Goal: Information Seeking & Learning: Find specific fact

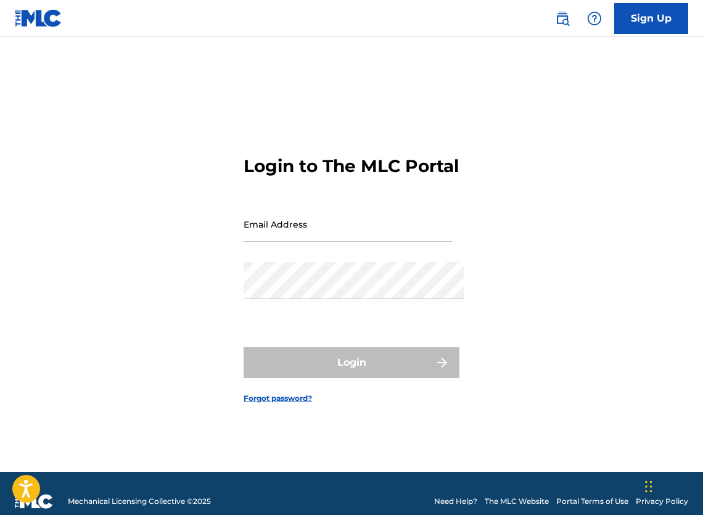
click at [561, 19] on img at bounding box center [562, 18] width 15 height 15
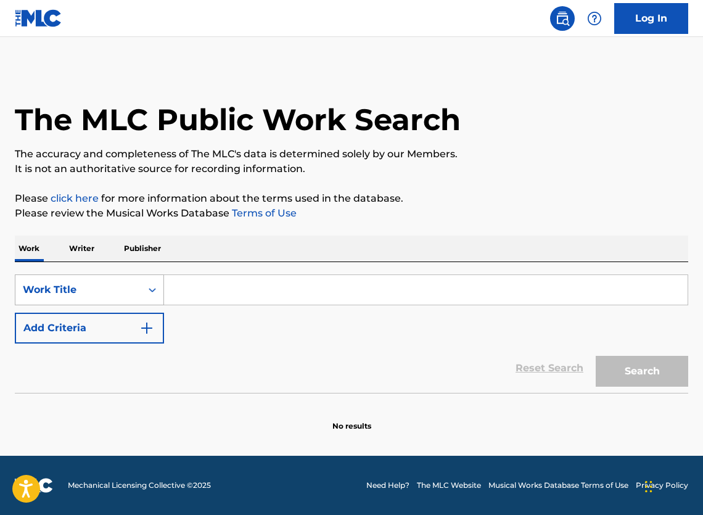
click at [80, 297] on div "Work Title" at bounding box center [78, 289] width 111 height 15
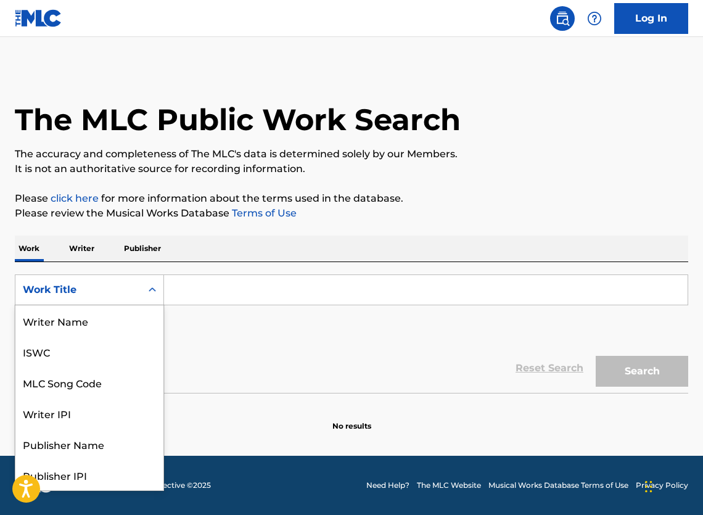
scroll to position [67, 0]
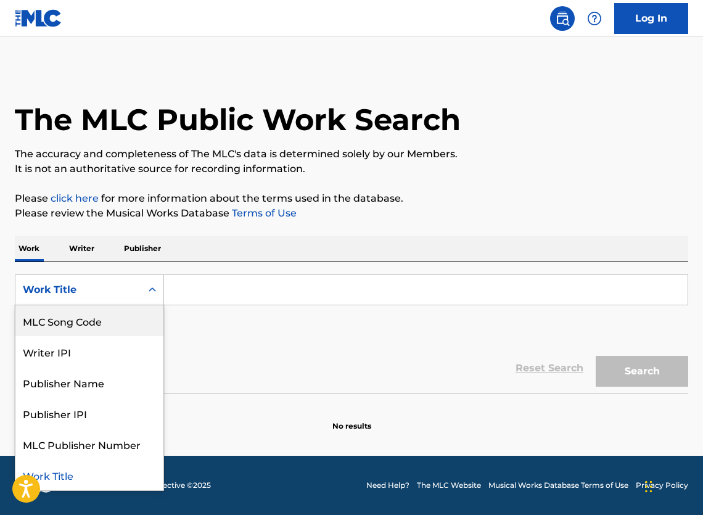
click at [62, 325] on div "MLC Song Code" at bounding box center [89, 320] width 148 height 31
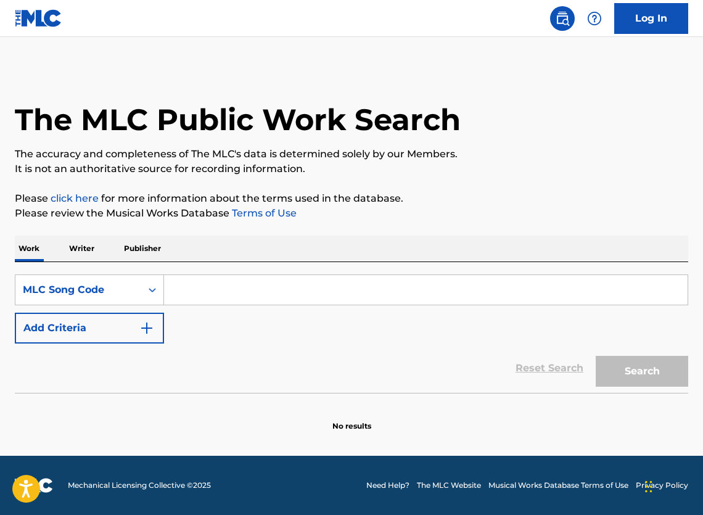
click at [323, 294] on input "Search Form" at bounding box center [426, 290] width 524 height 30
paste input "WC8NPY"
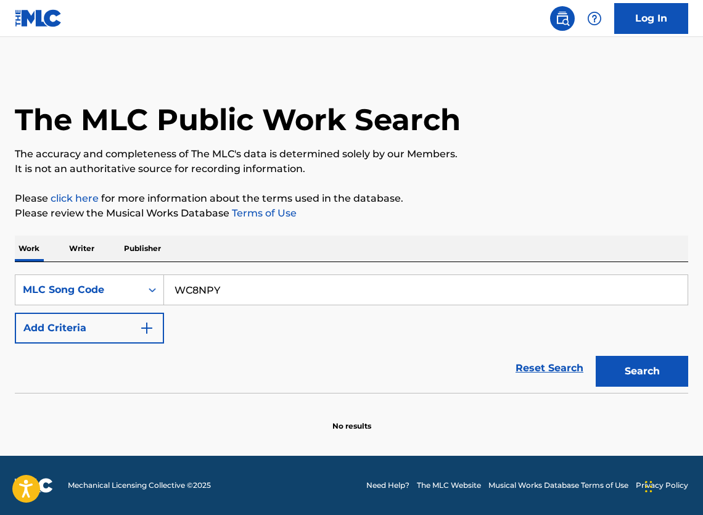
click at [598, 385] on button "Search" at bounding box center [642, 371] width 92 height 31
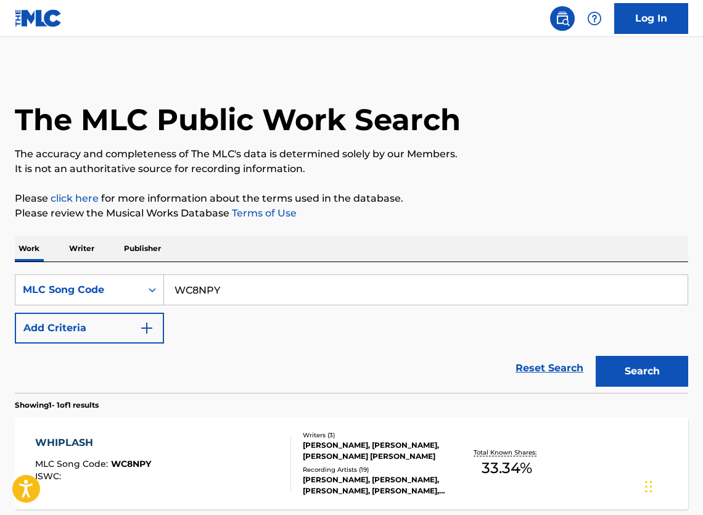
scroll to position [109, 0]
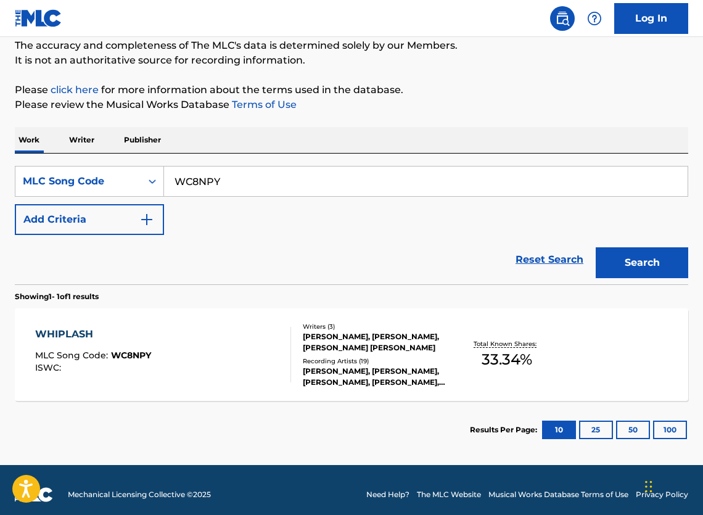
drag, startPoint x: 227, startPoint y: 195, endPoint x: 221, endPoint y: 191, distance: 7.5
click at [225, 194] on input "WC8NPY" at bounding box center [426, 181] width 524 height 30
click at [221, 191] on input "WC8NPY" at bounding box center [426, 181] width 524 height 30
paste input "WB6RNE"
paste input "B6RNE"
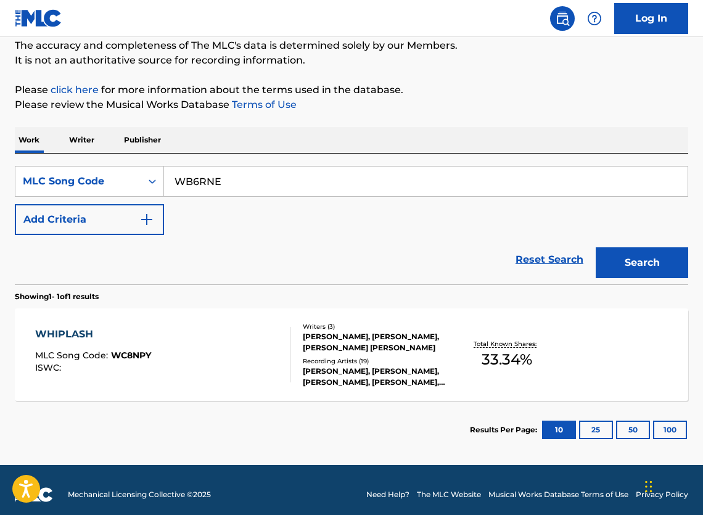
click at [615, 268] on button "Search" at bounding box center [642, 262] width 92 height 31
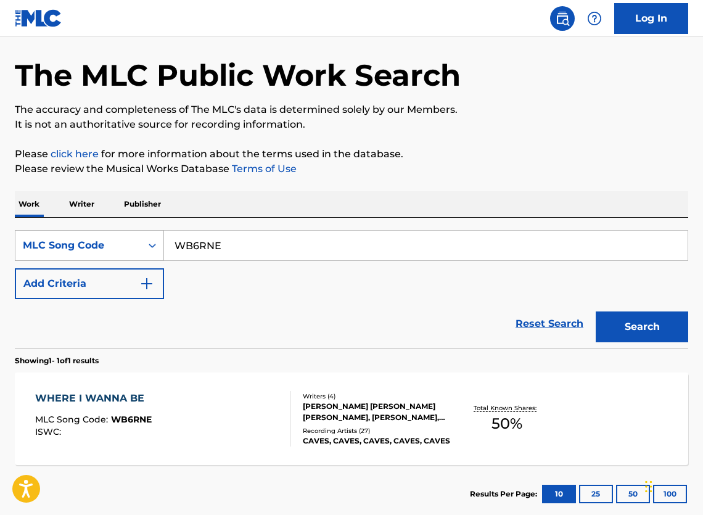
drag, startPoint x: 270, startPoint y: 246, endPoint x: 147, endPoint y: 253, distance: 123.5
click at [147, 253] on div "SearchWithCriteriac9a43c24-9757-49fe-ac51-ebc22140b683 MLC Song Code WB6RNE" at bounding box center [351, 245] width 673 height 31
paste input "WB6Y8D"
paste input "Search Form"
click at [646, 342] on button "Search" at bounding box center [642, 326] width 92 height 31
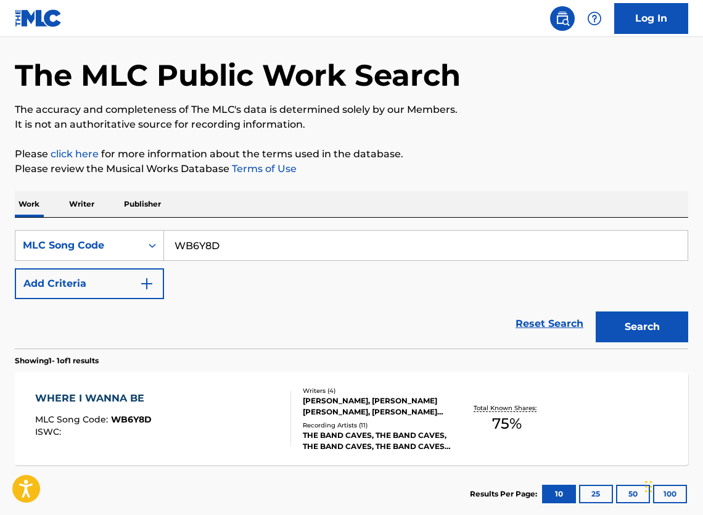
drag, startPoint x: 286, startPoint y: 306, endPoint x: 274, endPoint y: 303, distance: 12.9
click at [286, 299] on div "SearchWithCriteriac9a43c24-9757-49fe-ac51-ebc22140b683 MLC Song Code WB6Y8D Add…" at bounding box center [351, 264] width 673 height 69
click at [229, 253] on input "WB6Y8D" at bounding box center [426, 246] width 524 height 30
paste input "1KSU"
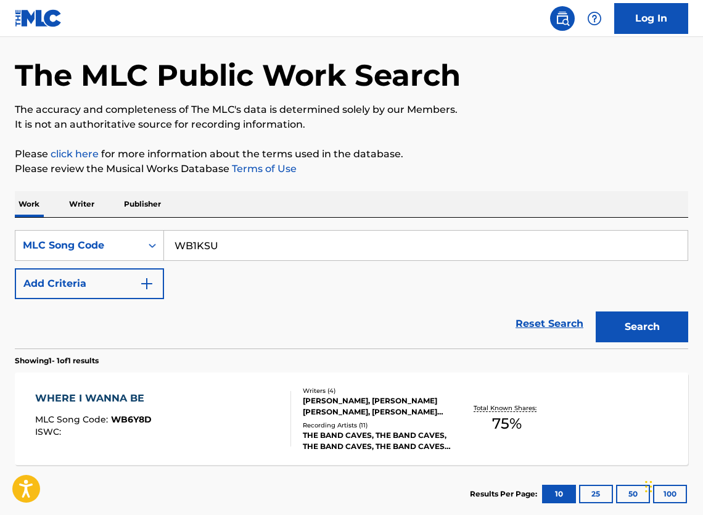
click at [618, 340] on button "Search" at bounding box center [642, 326] width 92 height 31
click at [224, 255] on input "WB1KSU" at bounding box center [426, 246] width 524 height 30
paste input "TW5AGY"
click at [647, 336] on button "Search" at bounding box center [642, 326] width 92 height 31
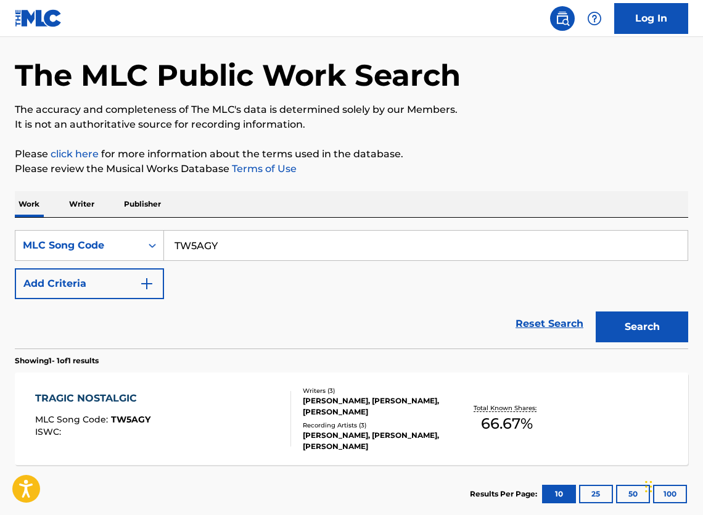
click at [318, 257] on input "TW5AGY" at bounding box center [426, 246] width 524 height 30
paste input "D5BF7"
click at [643, 336] on button "Search" at bounding box center [642, 326] width 92 height 31
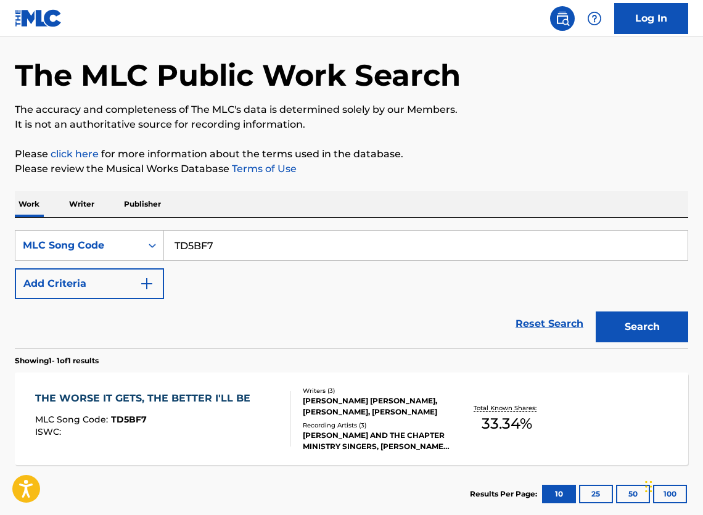
click at [285, 260] on input "TD5BF7" at bounding box center [426, 246] width 524 height 30
click at [284, 260] on input "TD5BF7" at bounding box center [426, 246] width 524 height 30
paste input "C68TE"
click at [638, 342] on button "Search" at bounding box center [642, 326] width 92 height 31
click at [396, 245] on input "TC68TE" at bounding box center [426, 246] width 524 height 30
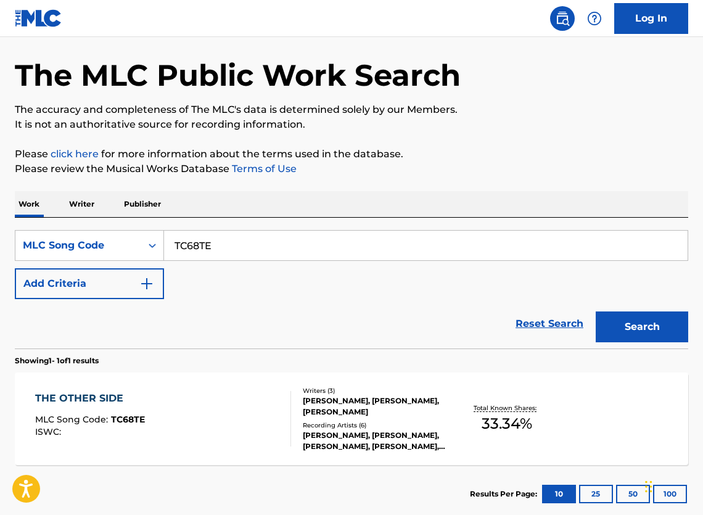
click at [396, 245] on input "TC68TE" at bounding box center [426, 246] width 524 height 30
paste input "UUK"
click at [635, 340] on button "Search" at bounding box center [642, 326] width 92 height 31
click at [231, 246] on input "TC6UUK" at bounding box center [426, 246] width 524 height 30
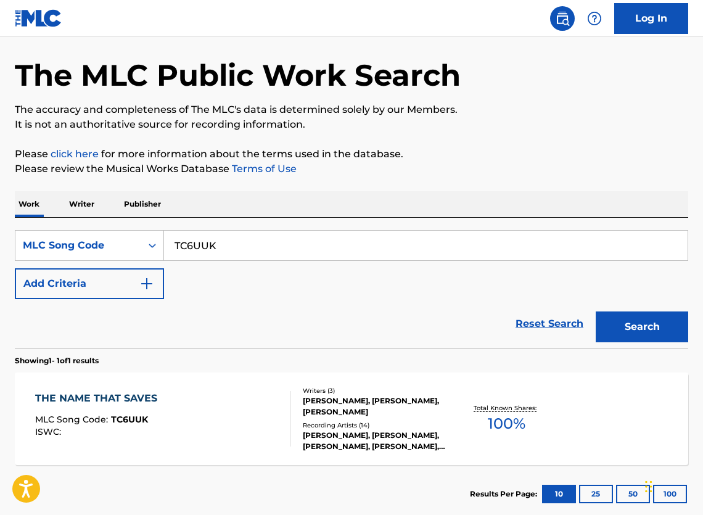
click at [229, 246] on input "TC6UUK" at bounding box center [426, 246] width 524 height 30
paste input "E4EMS"
click at [672, 337] on button "Search" at bounding box center [642, 326] width 92 height 31
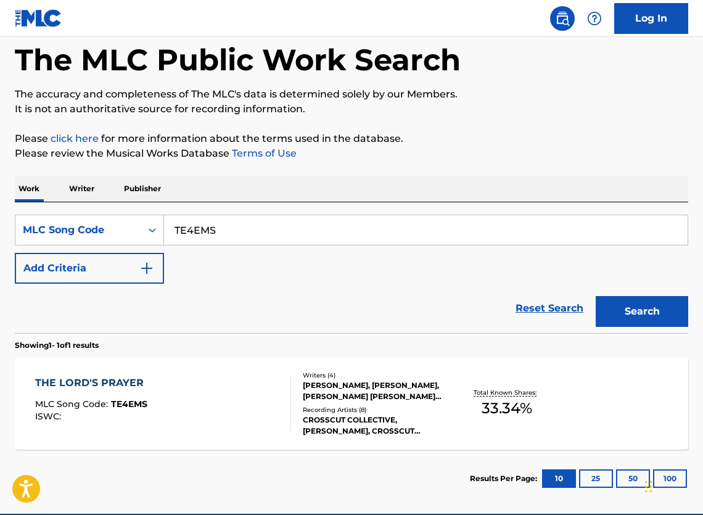
click at [215, 245] on input "TE4EMS" at bounding box center [426, 230] width 524 height 30
paste input "7O5"
click at [652, 327] on button "Search" at bounding box center [642, 311] width 92 height 31
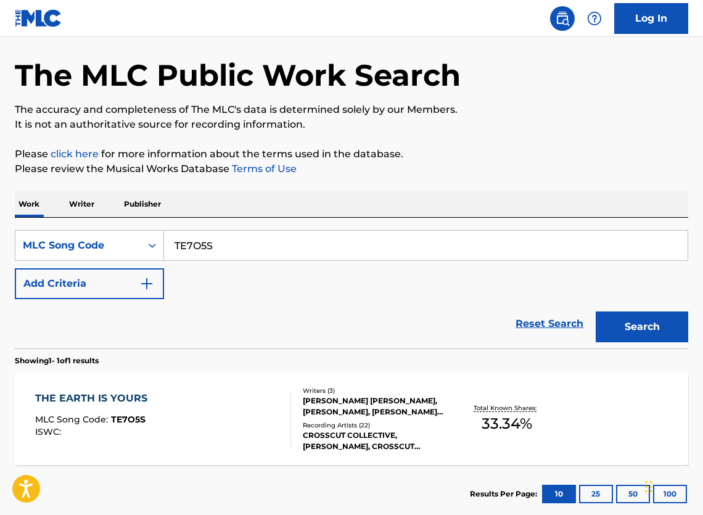
click at [294, 253] on input "TE7O5S" at bounding box center [426, 246] width 524 height 30
paste input "SD93XX"
click at [628, 340] on button "Search" at bounding box center [642, 326] width 92 height 31
click at [210, 250] on input "SD93XX" at bounding box center [426, 246] width 524 height 30
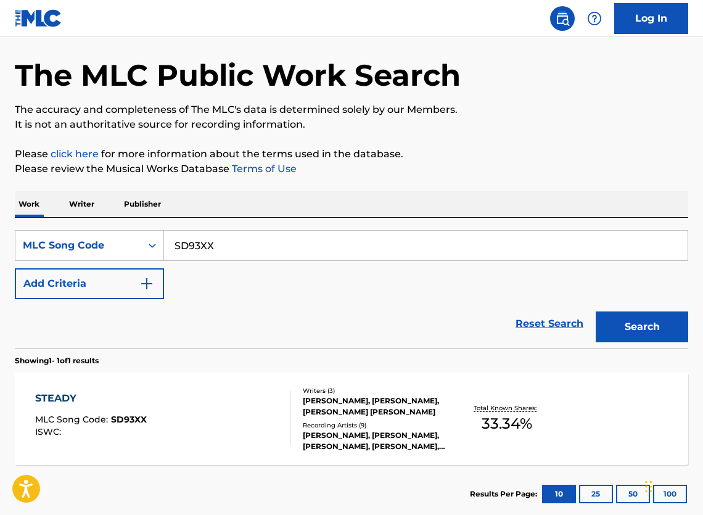
click at [210, 250] on input "SD93XX" at bounding box center [426, 246] width 524 height 30
paste input "J2I95"
click at [602, 330] on button "Search" at bounding box center [642, 326] width 92 height 31
click at [253, 256] on input "SJ2I95" at bounding box center [426, 246] width 524 height 30
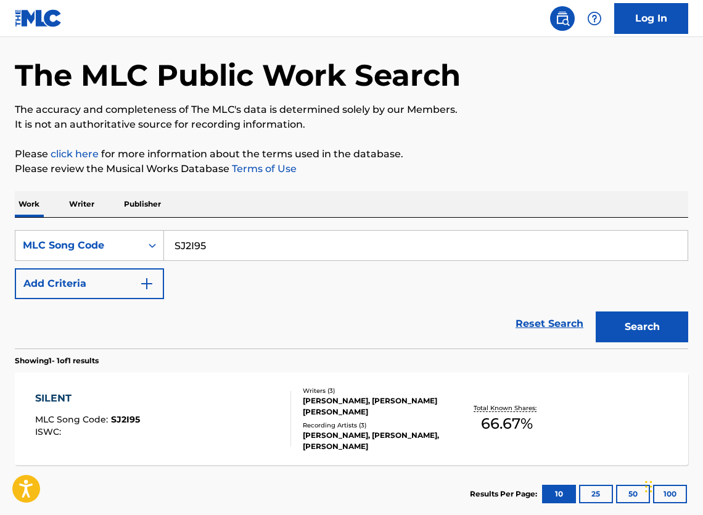
paste input "C20KC"
click at [627, 342] on button "Search" at bounding box center [642, 326] width 92 height 31
click at [409, 248] on input "SC20KC" at bounding box center [426, 246] width 524 height 30
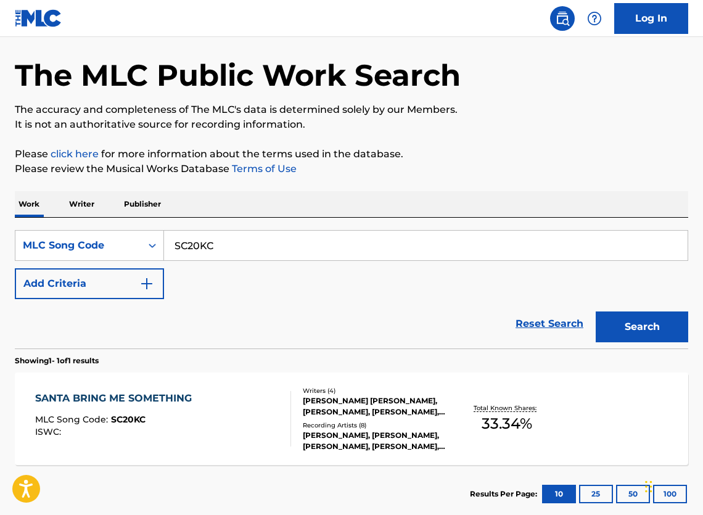
paste input "B7PN0"
click at [626, 342] on button "Search" at bounding box center [642, 326] width 92 height 31
click at [334, 250] on input "SB7PN0" at bounding box center [426, 246] width 524 height 30
paste input "RC5V6W"
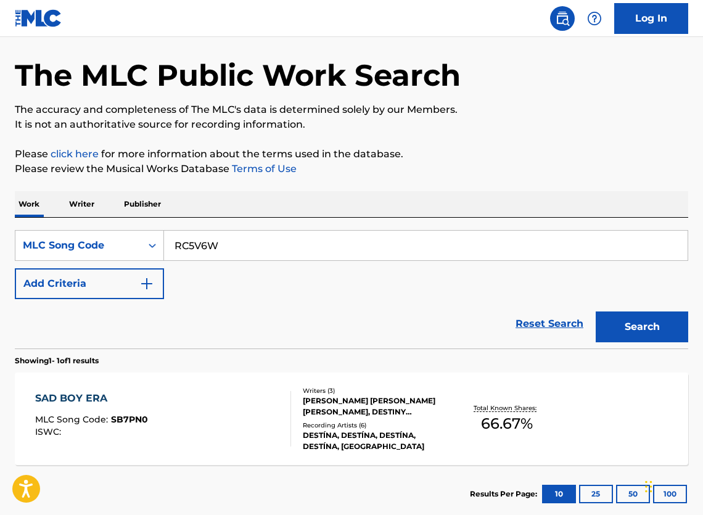
click at [643, 342] on button "Search" at bounding box center [642, 326] width 92 height 31
click at [393, 253] on input "RC5V6W" at bounding box center [426, 246] width 524 height 30
paste input "B5VL2"
click at [635, 335] on button "Search" at bounding box center [642, 326] width 92 height 31
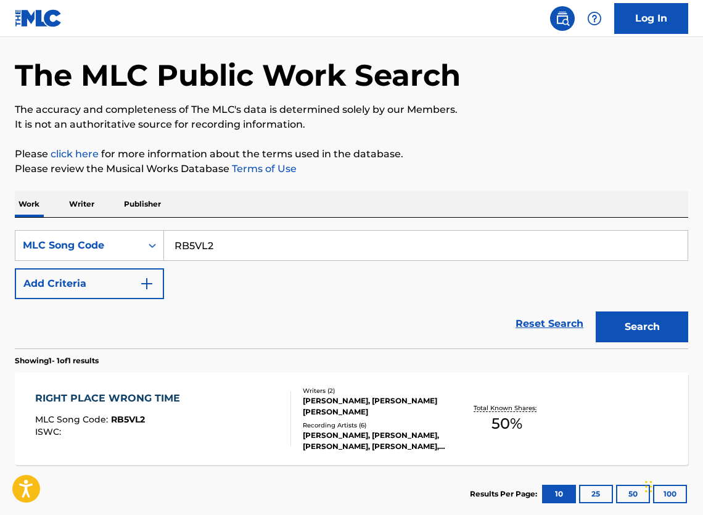
click at [283, 256] on input "RB5VL2" at bounding box center [426, 246] width 524 height 30
paste input "7EXO"
click at [646, 342] on button "Search" at bounding box center [642, 326] width 92 height 31
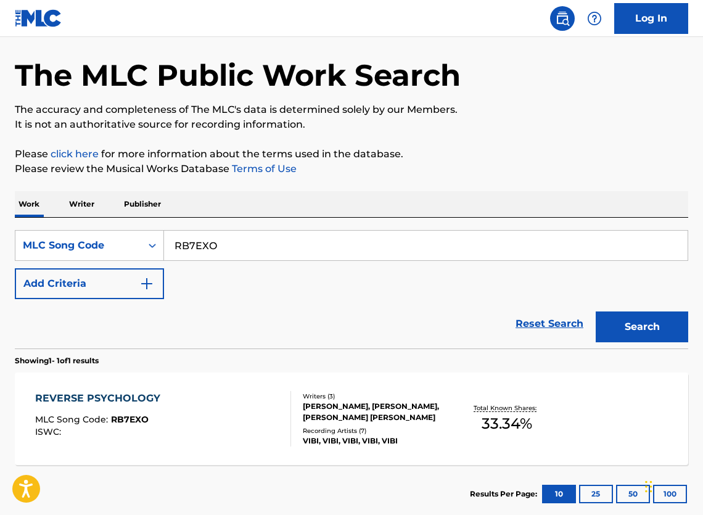
click at [340, 260] on input "RB7EXO" at bounding box center [426, 246] width 524 height 30
paste input "PN0LBM"
click at [647, 342] on button "Search" at bounding box center [642, 326] width 92 height 31
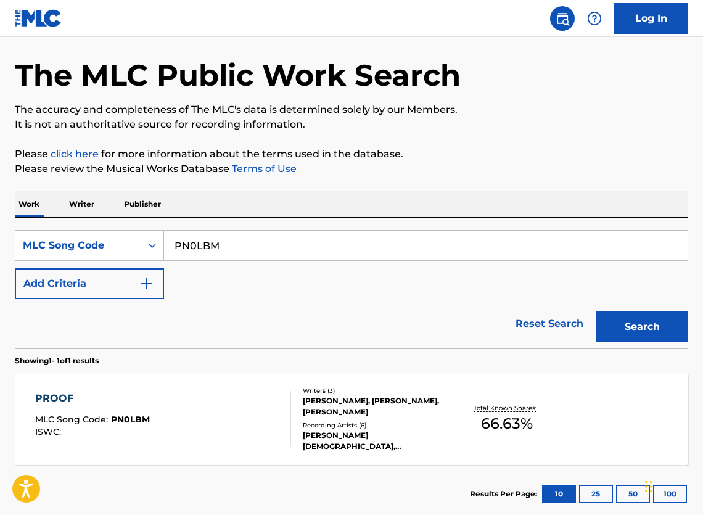
click at [273, 257] on input "PN0LBM" at bounding box center [426, 246] width 524 height 30
paste input "OM2VLP"
click at [672, 342] on button "Search" at bounding box center [642, 326] width 92 height 31
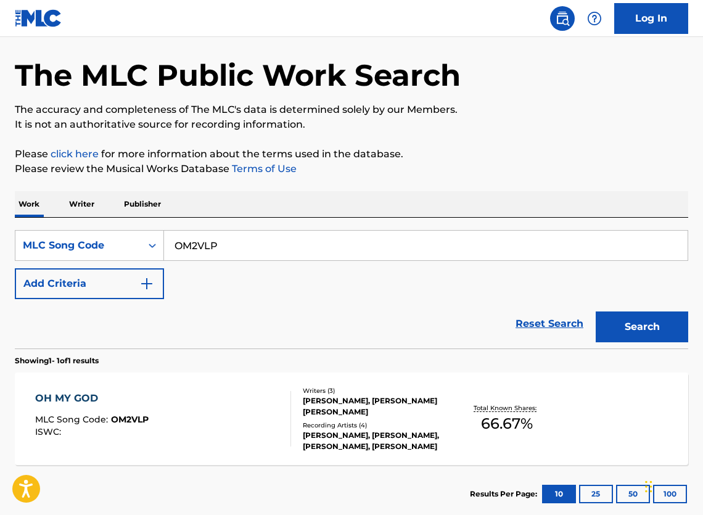
click at [357, 246] on input "OM2VLP" at bounding box center [426, 246] width 524 height 30
paste input "ND14RF"
click at [642, 342] on button "Search" at bounding box center [642, 326] width 92 height 31
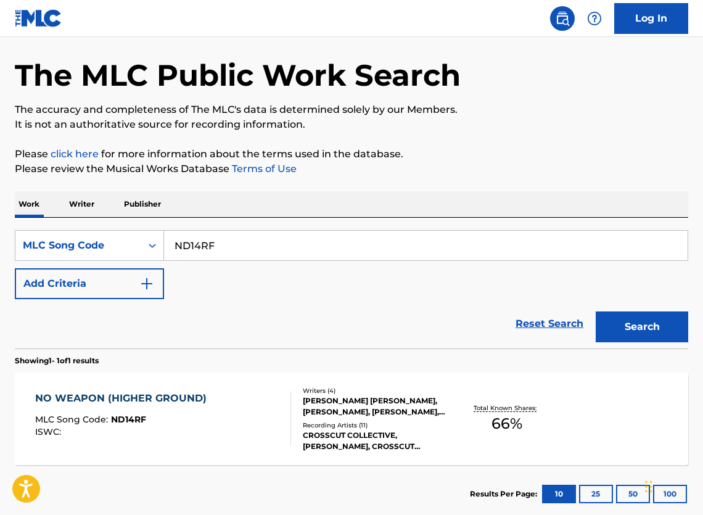
click at [234, 257] on input "ND14RF" at bounding box center [426, 246] width 524 height 30
click at [208, 249] on input "ND14RF" at bounding box center [426, 246] width 524 height 30
paste input "C548X"
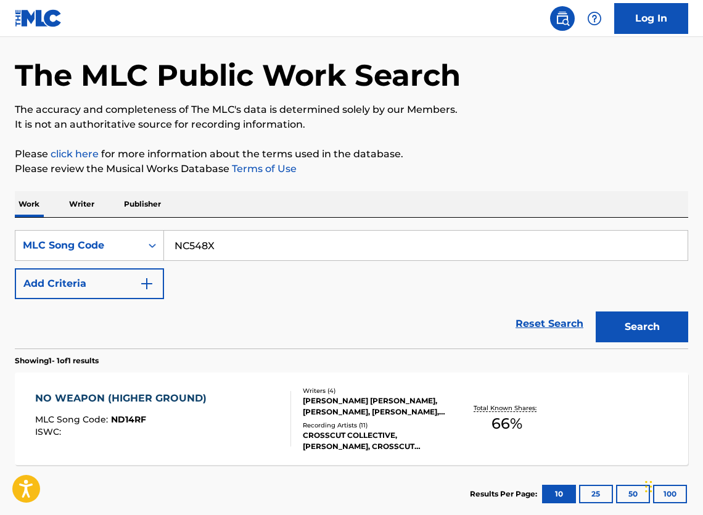
click at [652, 342] on button "Search" at bounding box center [642, 326] width 92 height 31
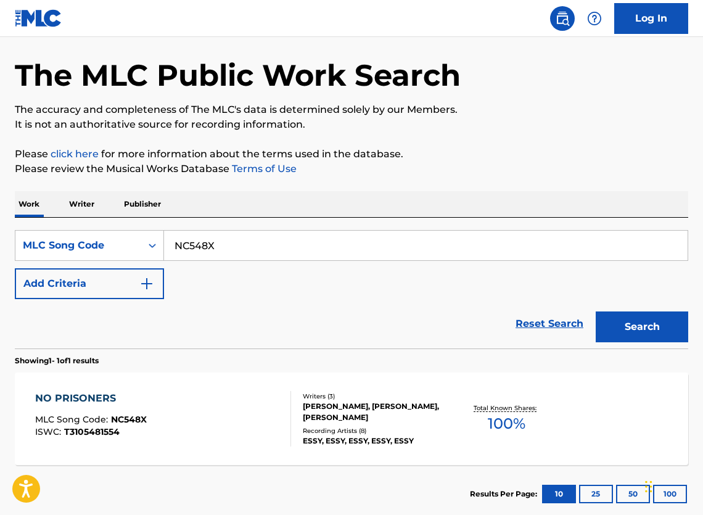
click at [286, 236] on div "NC548X" at bounding box center [426, 245] width 524 height 31
click at [281, 253] on input "NC548X" at bounding box center [426, 246] width 524 height 30
paste input "G9W9G"
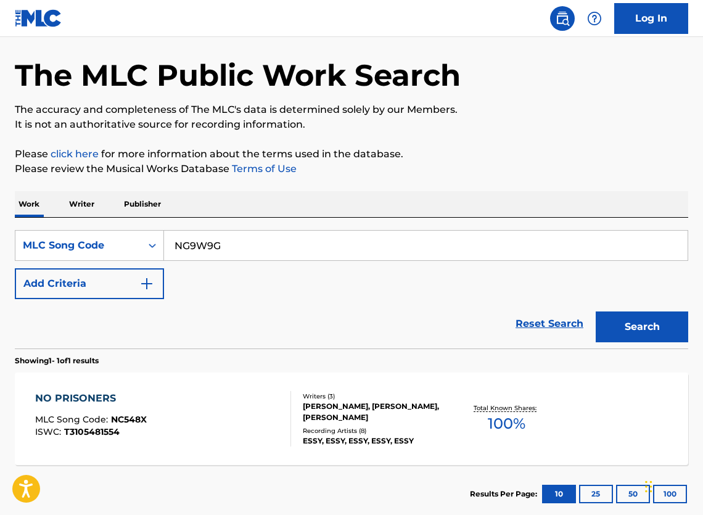
click at [619, 327] on button "Search" at bounding box center [642, 326] width 92 height 31
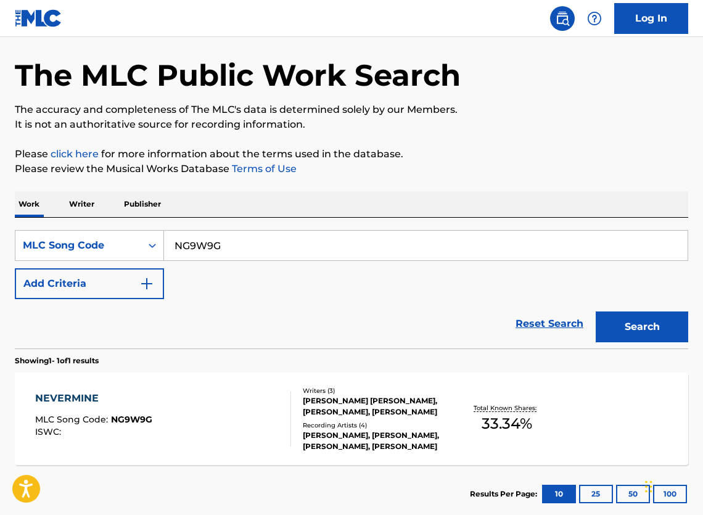
click at [208, 258] on input "NG9W9G" at bounding box center [426, 246] width 524 height 30
paste input "MB0M77"
click at [627, 335] on button "Search" at bounding box center [642, 326] width 92 height 31
click at [212, 258] on input "MB0M77" at bounding box center [426, 246] width 524 height 30
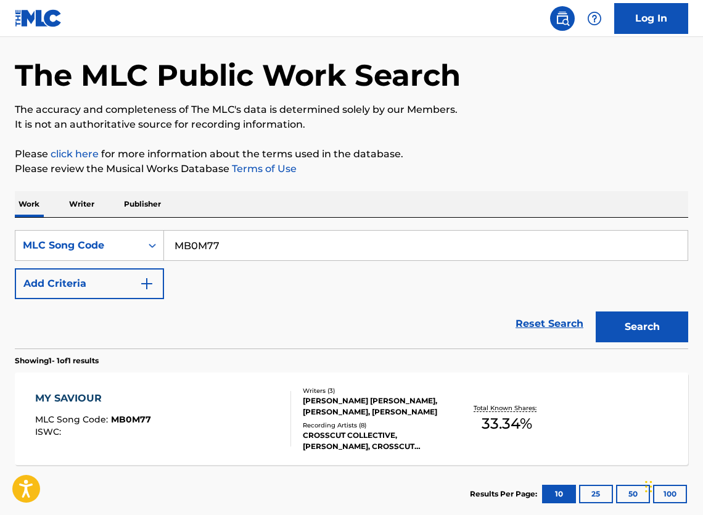
click at [212, 258] on input "MB0M77" at bounding box center [426, 246] width 524 height 30
paste input "A15U2"
click at [656, 342] on button "Search" at bounding box center [642, 326] width 92 height 31
click at [299, 251] on input "MA15U2" at bounding box center [426, 246] width 524 height 30
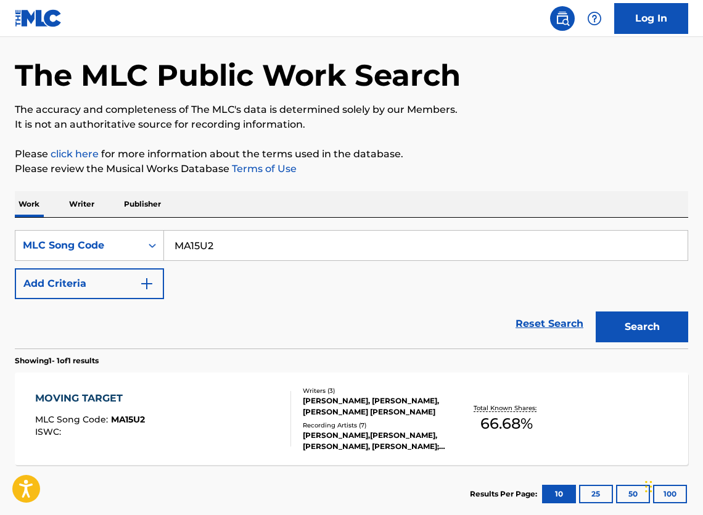
paste input "H1Q0Y"
click at [631, 334] on button "Search" at bounding box center [642, 326] width 92 height 31
click at [351, 260] on input "MH1Q0Y" at bounding box center [426, 246] width 524 height 30
paste input "B4SSZ"
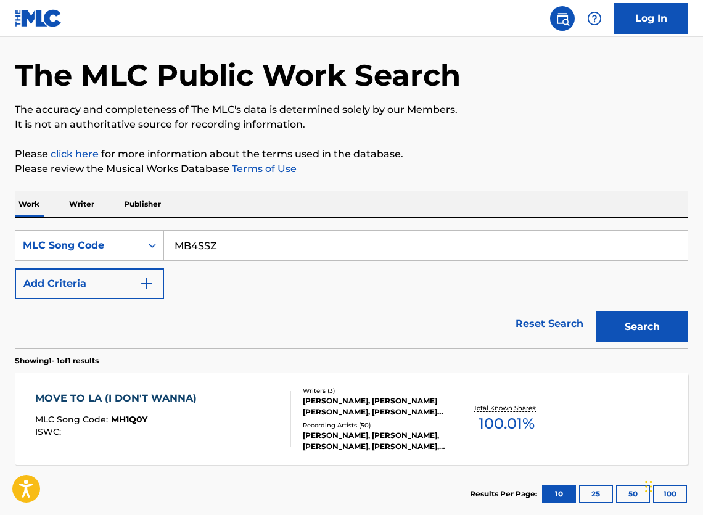
click at [638, 334] on button "Search" at bounding box center [642, 326] width 92 height 31
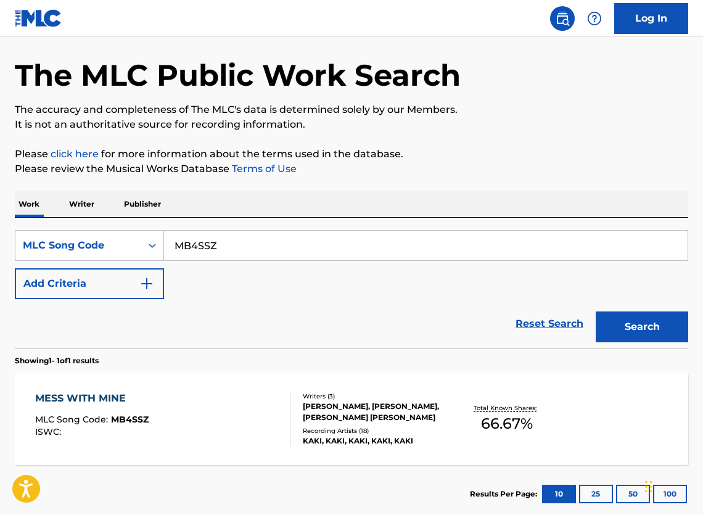
click at [214, 253] on input "MB4SSZ" at bounding box center [426, 246] width 524 height 30
paste input "A2QM5"
click at [644, 342] on button "Search" at bounding box center [642, 326] width 92 height 31
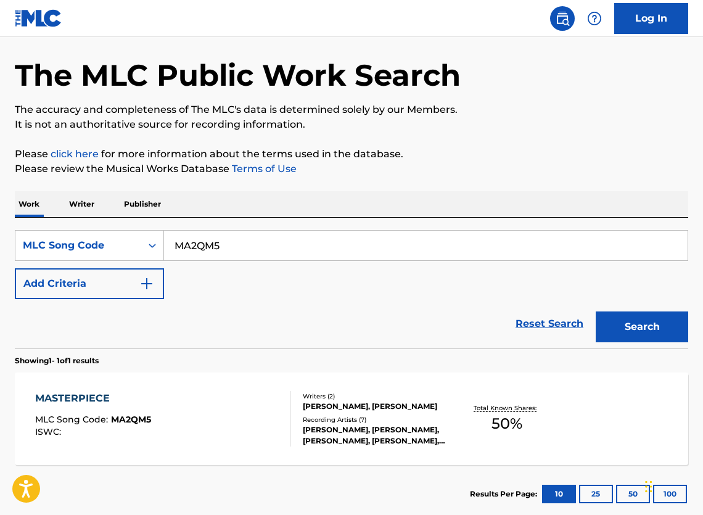
click at [321, 250] on input "MA2QM5" at bounding box center [426, 246] width 524 height 30
paste input "B4U0X"
click at [647, 342] on button "Search" at bounding box center [642, 326] width 92 height 31
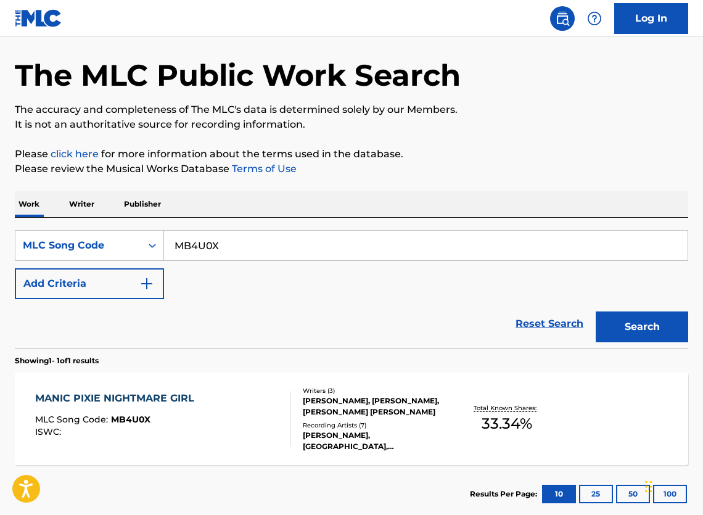
click at [255, 256] on input "MB4U0X" at bounding box center [426, 246] width 524 height 30
click at [255, 257] on input "MB4U0X" at bounding box center [426, 246] width 524 height 30
paste input "H1RD4"
click at [681, 342] on button "Search" at bounding box center [642, 326] width 92 height 31
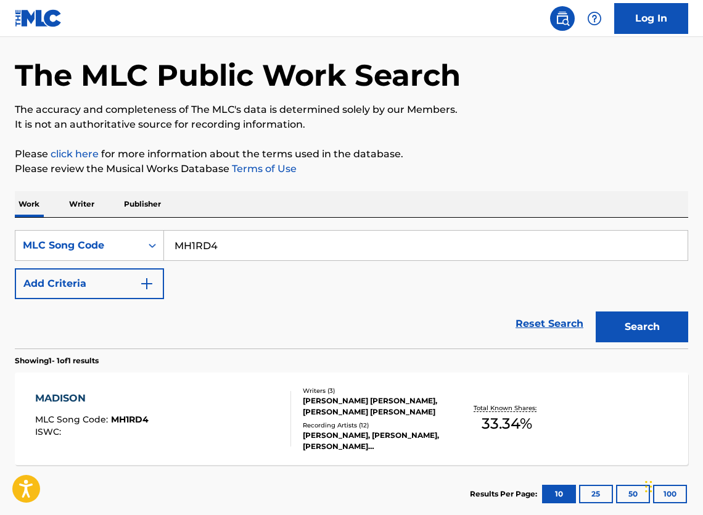
click at [335, 256] on input "MH1RD4" at bounding box center [426, 246] width 524 height 30
paste input "LE46K7"
click at [636, 335] on button "Search" at bounding box center [642, 326] width 92 height 31
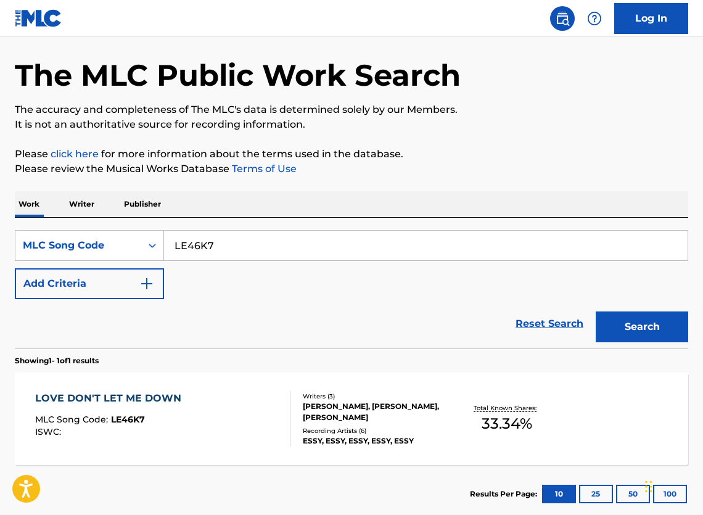
click at [256, 258] on input "LE46K7" at bounding box center [426, 246] width 524 height 30
paste input "OB"
click at [649, 339] on button "Search" at bounding box center [642, 326] width 92 height 31
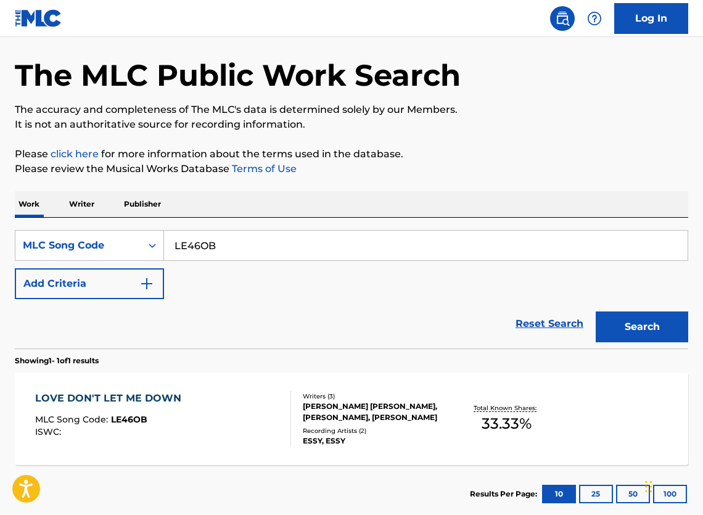
click at [199, 258] on input "LE46OB" at bounding box center [426, 246] width 524 height 30
paste input "F6BSF"
type input "LF6BSF"
click at [631, 334] on button "Search" at bounding box center [642, 326] width 92 height 31
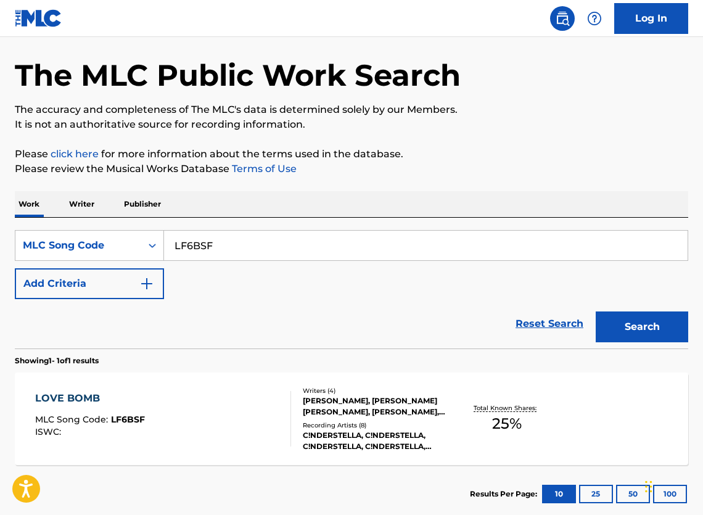
click at [265, 446] on div "LOVE BOMB MLC Song Code : LF6BSF ISWC :" at bounding box center [163, 418] width 256 height 55
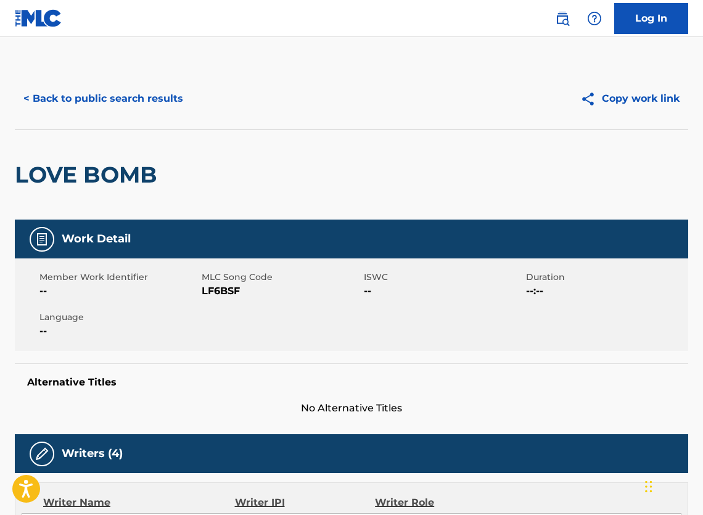
click at [93, 102] on button "< Back to public search results" at bounding box center [103, 98] width 177 height 31
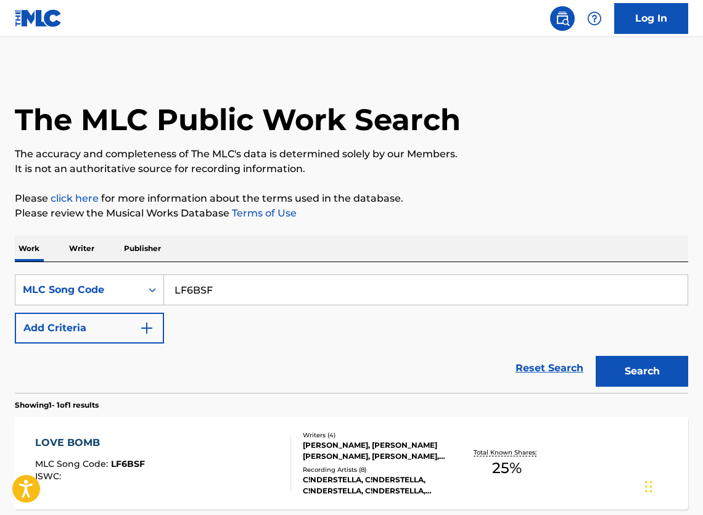
scroll to position [44, 0]
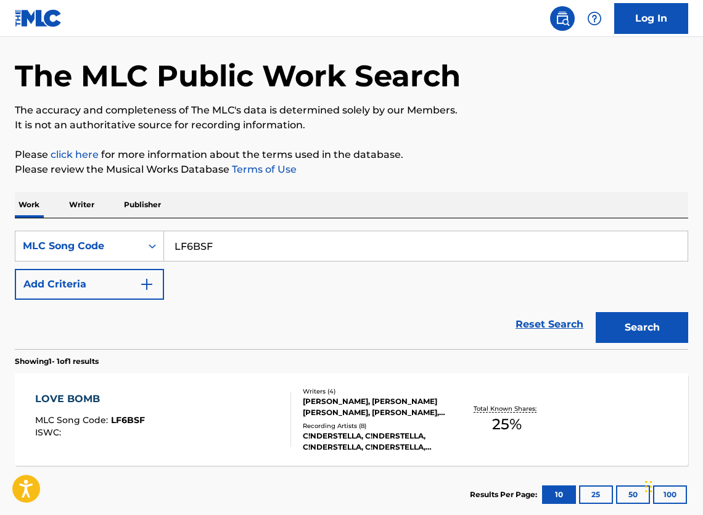
click at [218, 258] on input "LF6BSF" at bounding box center [426, 246] width 524 height 30
paste input "A4K85"
click at [646, 343] on button "Search" at bounding box center [642, 327] width 92 height 31
click at [249, 261] on input "LA4K85" at bounding box center [426, 246] width 524 height 30
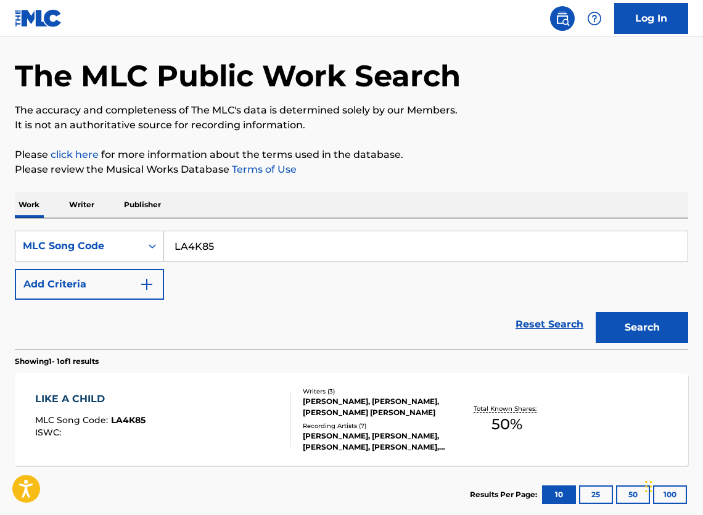
click at [249, 261] on input "LA4K85" at bounding box center [426, 246] width 524 height 30
paste input "E47T1"
click at [651, 340] on button "Search" at bounding box center [642, 327] width 92 height 31
click at [236, 256] on input "LE47T1" at bounding box center [426, 246] width 524 height 30
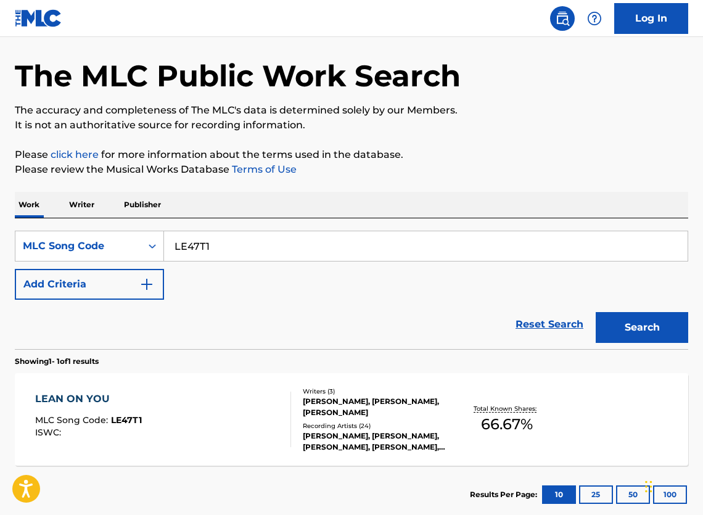
paste input "KE3OPV"
click at [630, 339] on button "Search" at bounding box center [642, 327] width 92 height 31
click at [332, 261] on input "KE3OPV" at bounding box center [426, 246] width 524 height 30
paste input "JB879F"
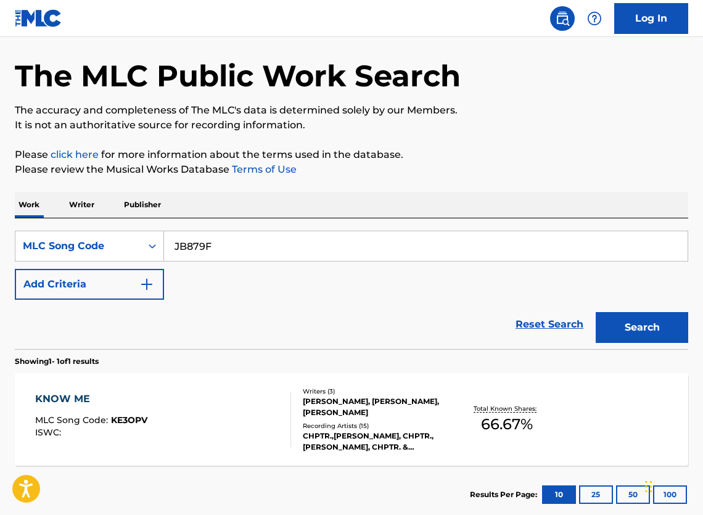
click at [636, 342] on button "Search" at bounding box center [642, 327] width 92 height 31
click at [387, 261] on input "JB879F" at bounding box center [426, 246] width 524 height 30
click at [379, 261] on input "JB879F" at bounding box center [426, 246] width 524 height 30
paste input "JC0EBS"
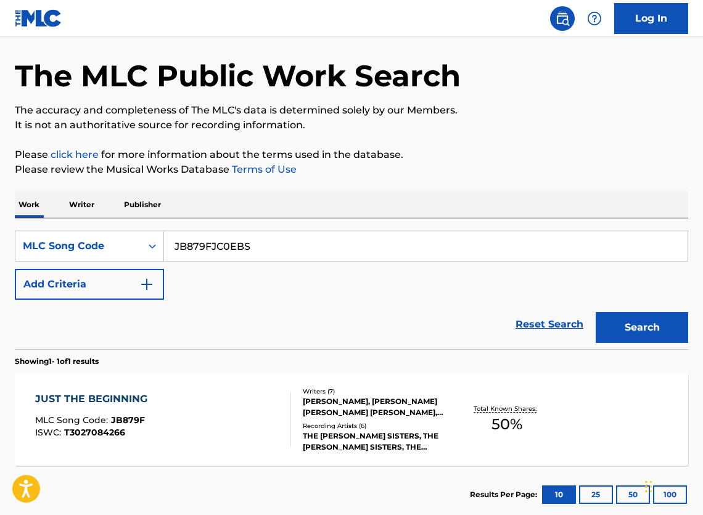
paste input "Search Form"
click at [638, 340] on button "Search" at bounding box center [642, 327] width 92 height 31
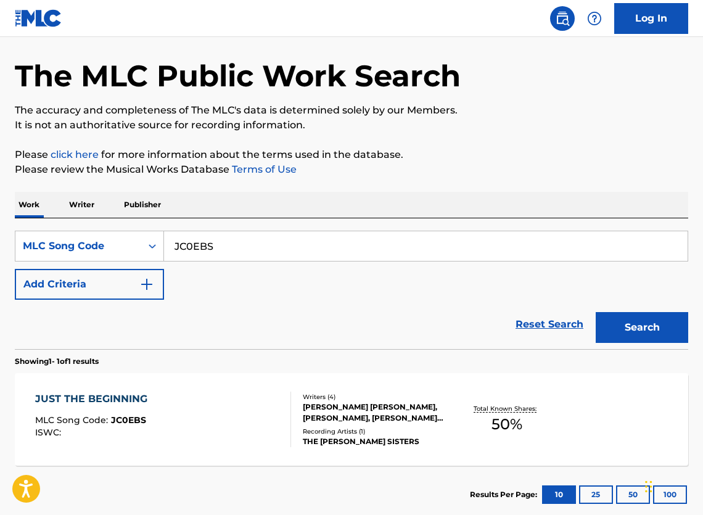
click at [245, 258] on input "JC0EBS" at bounding box center [426, 246] width 524 height 30
paste input "U"
click at [617, 335] on button "Search" at bounding box center [642, 327] width 92 height 31
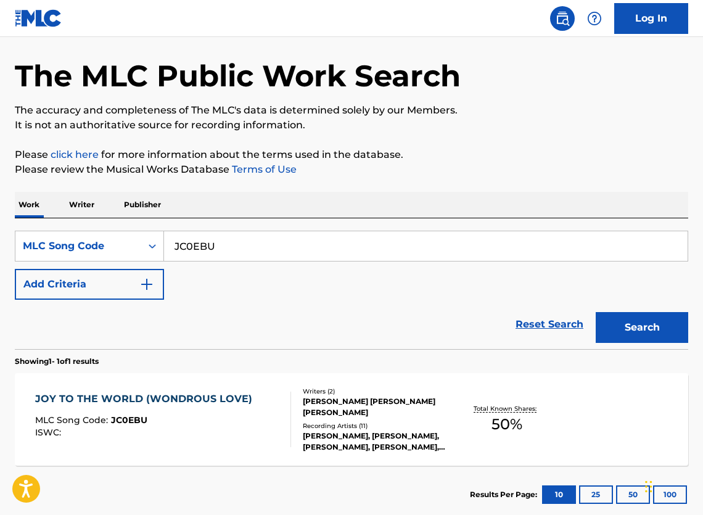
click at [250, 253] on input "JC0EBU" at bounding box center [426, 246] width 524 height 30
paste input "I285AK"
click at [647, 334] on button "Search" at bounding box center [642, 327] width 92 height 31
click at [227, 260] on input "I285AK" at bounding box center [426, 246] width 524 height 30
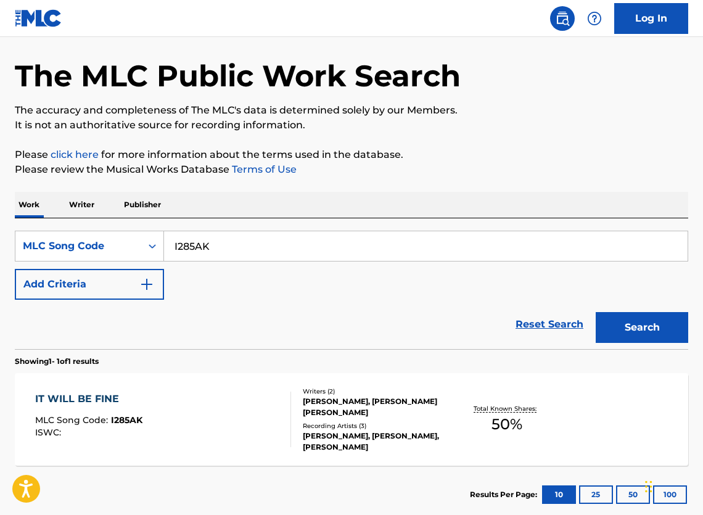
click at [227, 260] on input "I285AK" at bounding box center [426, 246] width 524 height 30
paste input "C0OD9"
click at [646, 338] on button "Search" at bounding box center [642, 327] width 92 height 31
click at [232, 257] on input "IC0OD9" at bounding box center [426, 246] width 524 height 30
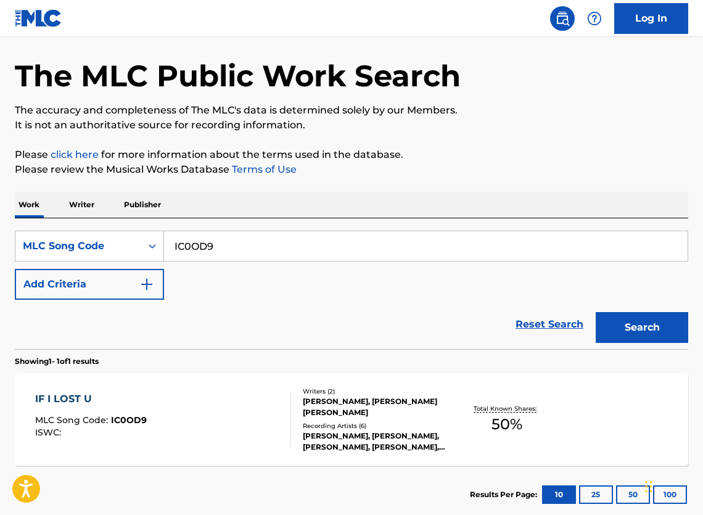
click at [207, 252] on input "IC0OD9" at bounding box center [426, 246] width 524 height 30
paste input "2SXL"
click at [630, 339] on button "Search" at bounding box center [642, 327] width 92 height 31
click at [252, 261] on input "IC2SXL" at bounding box center [426, 246] width 524 height 30
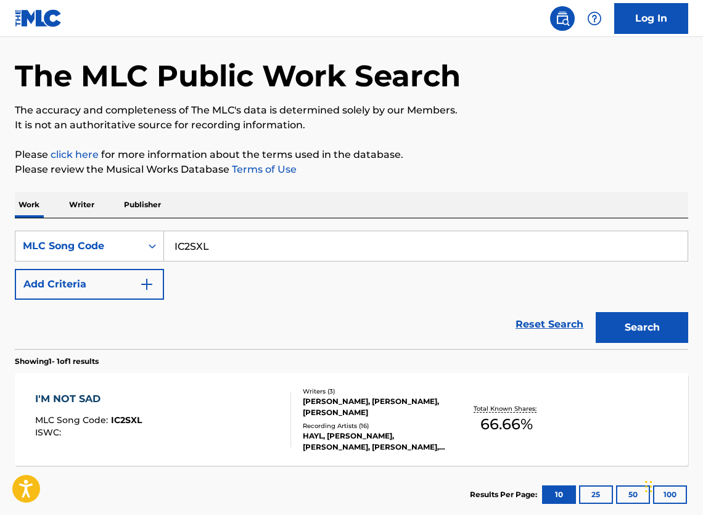
click at [252, 261] on input "IC2SXL" at bounding box center [426, 246] width 524 height 30
paste input "4KOT"
click at [630, 343] on button "Search" at bounding box center [642, 327] width 92 height 31
click at [429, 248] on input "IC4KOT" at bounding box center [426, 246] width 524 height 30
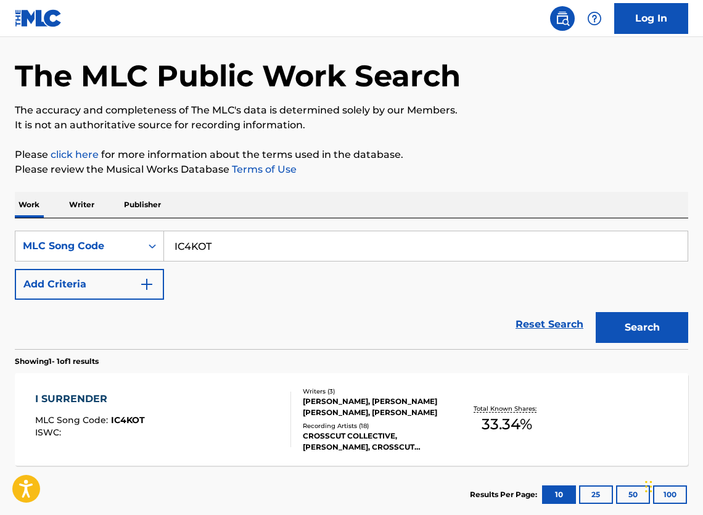
paste input "HB795J"
click at [622, 327] on button "Search" at bounding box center [642, 327] width 92 height 31
click at [249, 261] on input "HB795J" at bounding box center [426, 246] width 524 height 30
paste input "H2SUC"
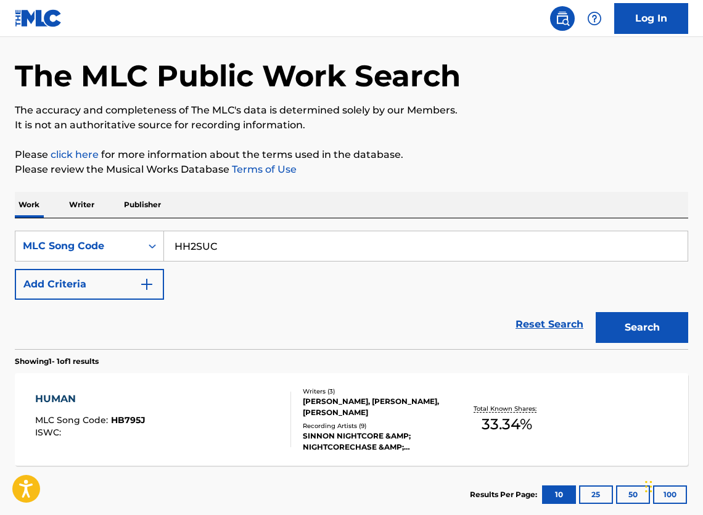
click at [621, 342] on button "Search" at bounding box center [642, 327] width 92 height 31
click at [231, 251] on input "HH2SUC" at bounding box center [426, 246] width 524 height 30
paste input "B0YWO"
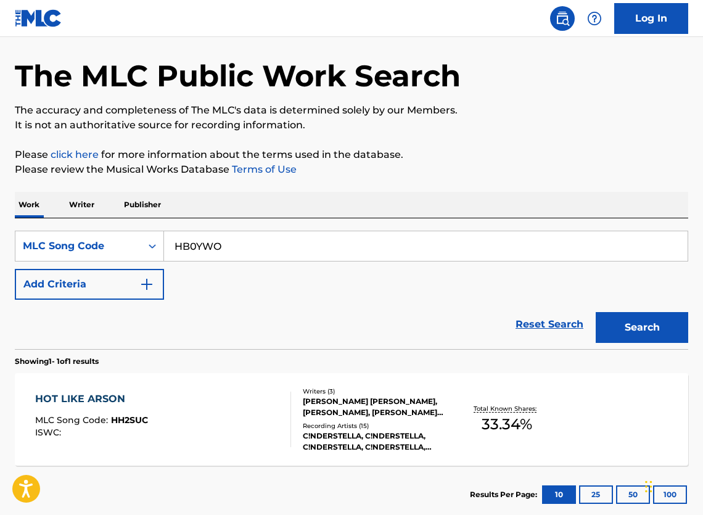
click at [631, 334] on button "Search" at bounding box center [642, 327] width 92 height 31
click at [323, 253] on input "HB0YWO" at bounding box center [426, 246] width 524 height 30
paste input "4VE5"
click at [625, 334] on button "Search" at bounding box center [642, 327] width 92 height 31
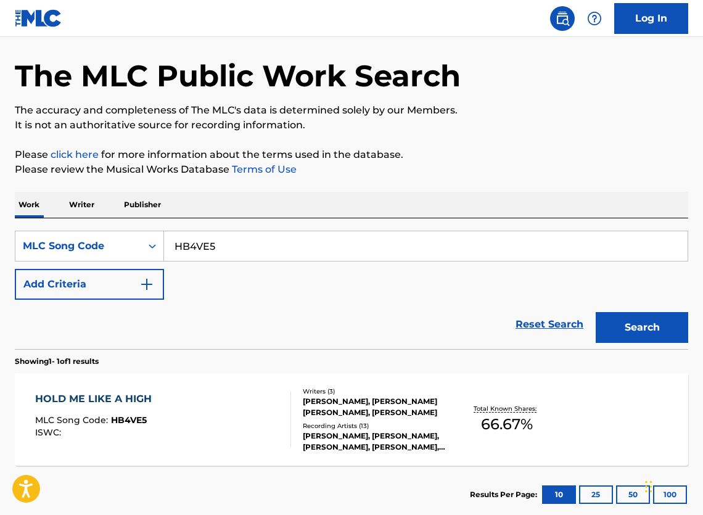
click at [414, 261] on input "HB4VE5" at bounding box center [426, 246] width 524 height 30
click at [413, 261] on input "HB4VE5" at bounding box center [426, 246] width 524 height 30
paste input "HQ42G2"
paste input "Search Form"
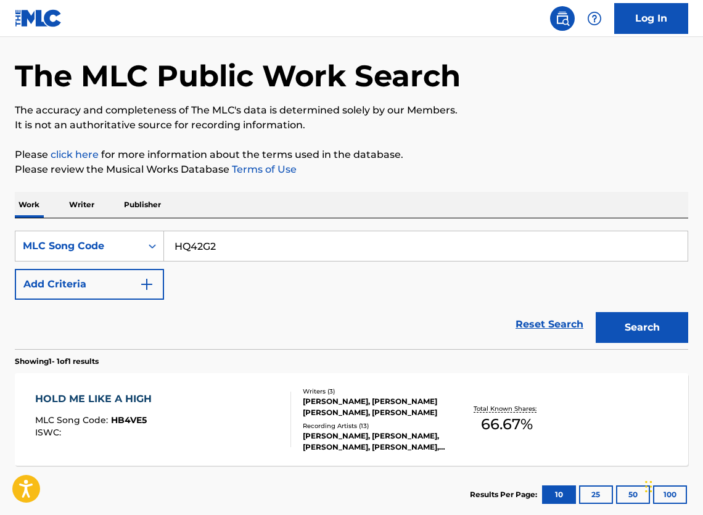
click at [643, 339] on button "Search" at bounding box center [642, 327] width 92 height 31
click at [345, 257] on input "HQ42G2" at bounding box center [426, 246] width 524 height 30
paste input "GA8TR"
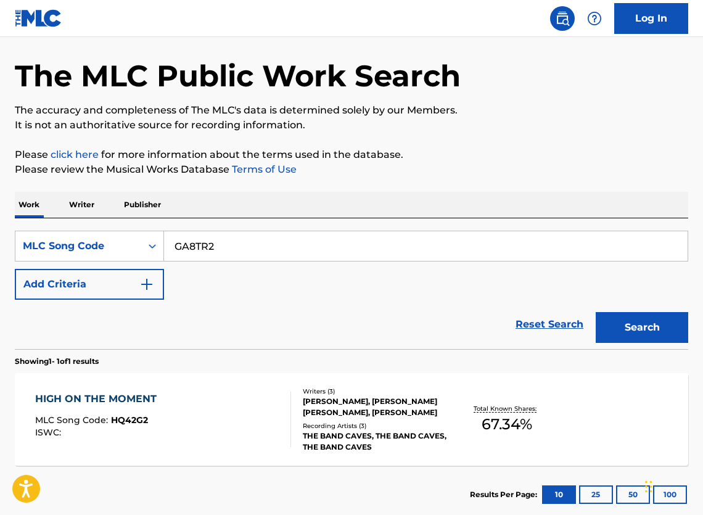
click at [621, 340] on button "Search" at bounding box center [642, 327] width 92 height 31
click at [265, 261] on input "GA8TR2" at bounding box center [426, 246] width 524 height 30
paste input "4E0E"
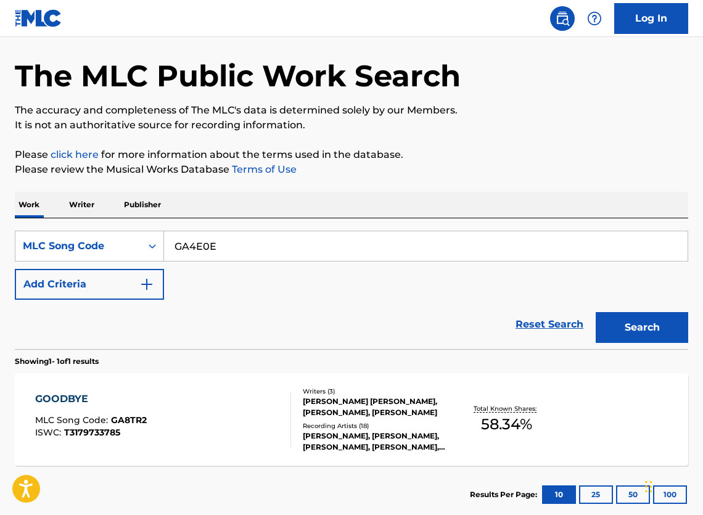
click at [648, 332] on button "Search" at bounding box center [642, 327] width 92 height 31
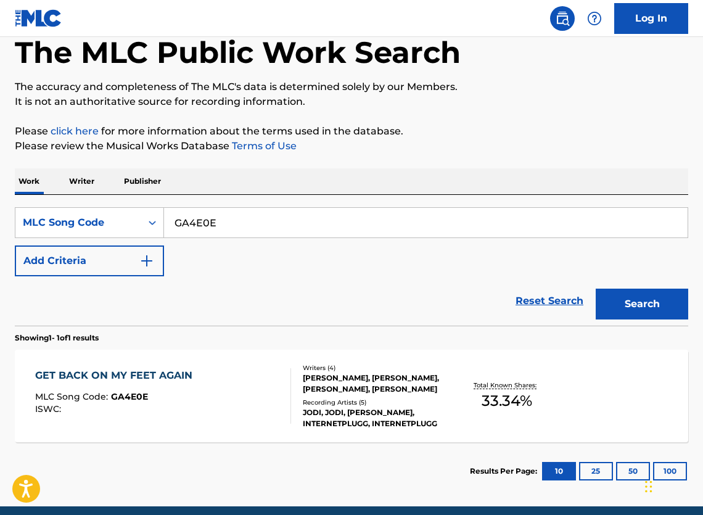
click at [272, 229] on input "GA4E0E" at bounding box center [426, 223] width 524 height 30
paste input "EA4EP5"
click at [651, 318] on button "Search" at bounding box center [642, 304] width 92 height 31
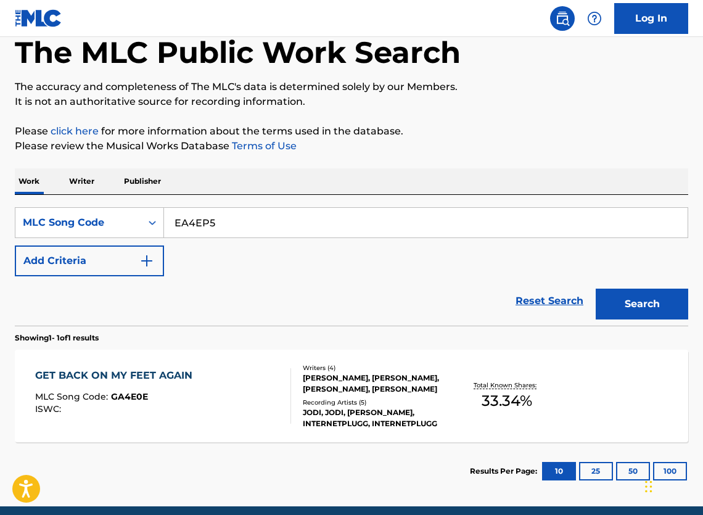
scroll to position [44, 0]
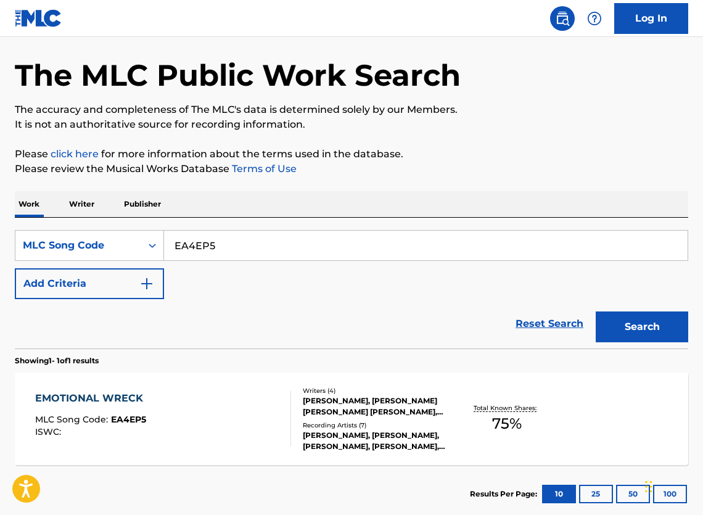
click at [219, 257] on input "EA4EP5" at bounding box center [426, 246] width 524 height 30
paste input "DB8FNR"
click at [646, 339] on button "Search" at bounding box center [642, 326] width 92 height 31
click at [214, 246] on input "DB8FNR" at bounding box center [426, 246] width 524 height 30
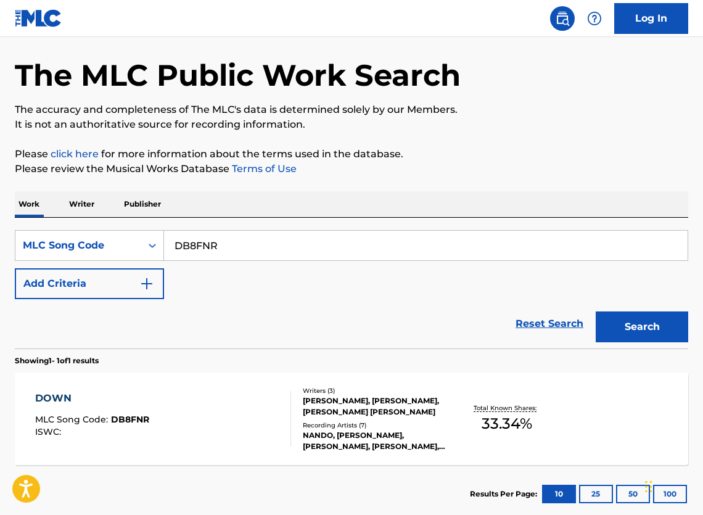
click at [214, 246] on input "DB8FNR" at bounding box center [426, 246] width 524 height 30
paste input "6BFL"
click at [665, 330] on button "Search" at bounding box center [642, 326] width 92 height 31
click at [218, 249] on input "DB6BFL" at bounding box center [426, 246] width 524 height 30
click at [216, 250] on input "DB6BFL" at bounding box center [426, 246] width 524 height 30
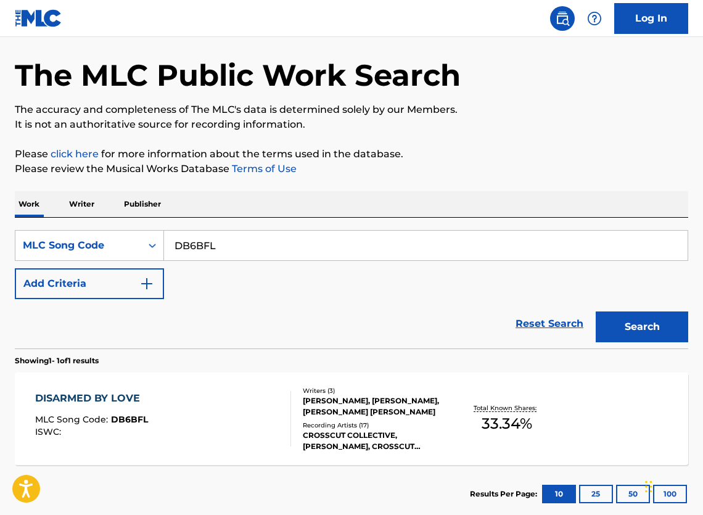
paste input "DC44LX"
paste input "C44LX"
click at [647, 337] on button "Search" at bounding box center [642, 326] width 92 height 31
click at [295, 260] on input "DC44LX" at bounding box center [426, 246] width 524 height 30
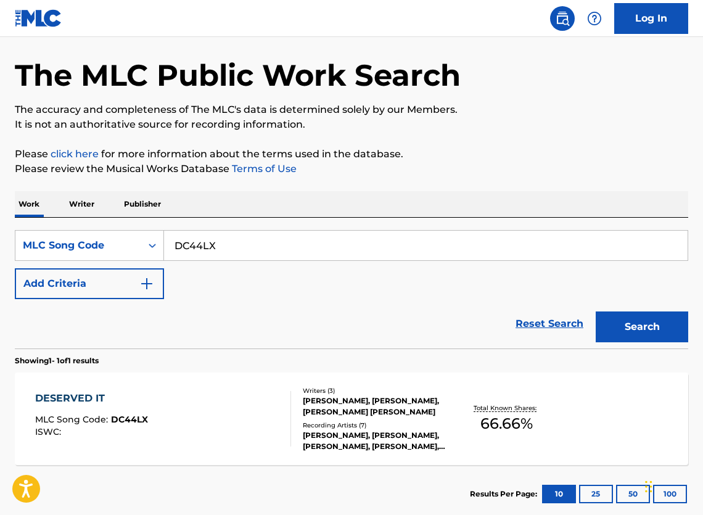
click at [295, 260] on input "DC44LX" at bounding box center [426, 246] width 524 height 30
paste input "A8SUN"
click at [649, 331] on button "Search" at bounding box center [642, 326] width 92 height 31
click at [216, 254] on input "DA8SUN" at bounding box center [426, 246] width 524 height 30
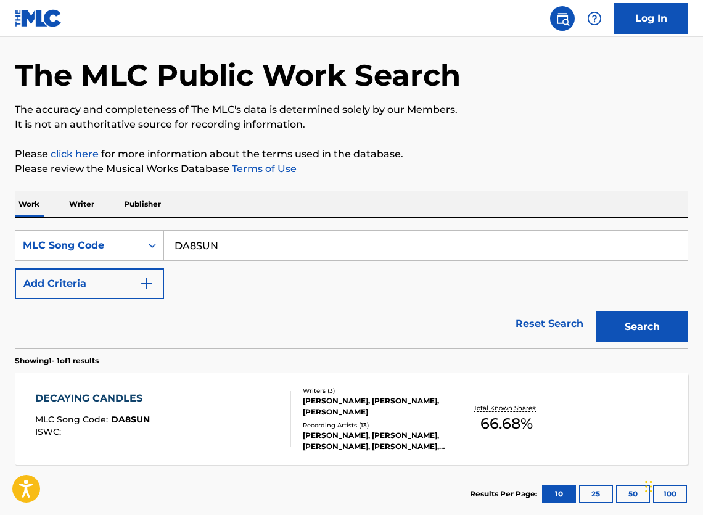
paste input "CB4J38"
click at [630, 331] on button "Search" at bounding box center [642, 326] width 92 height 31
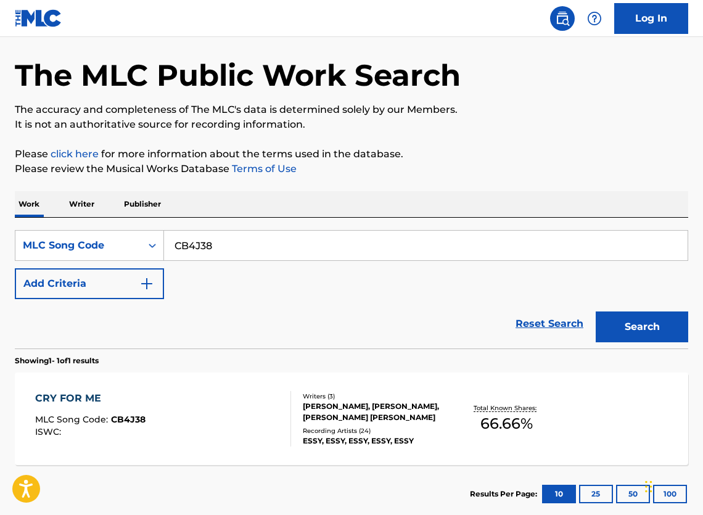
scroll to position [139, 0]
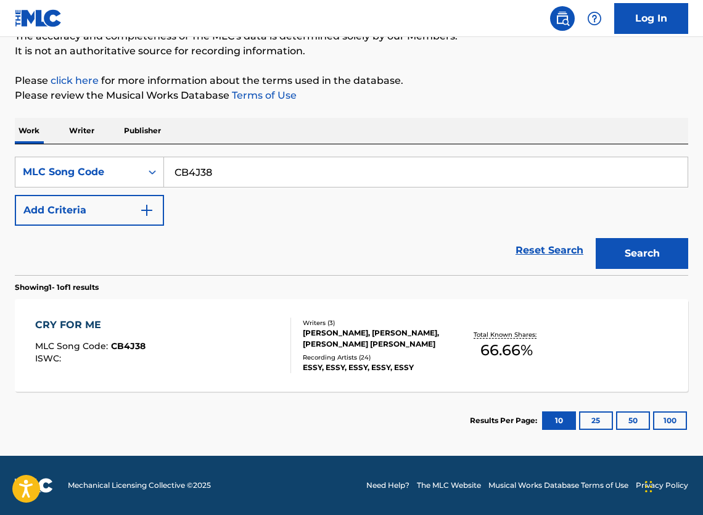
click at [240, 165] on input "CB4J38" at bounding box center [426, 172] width 524 height 30
paste input "29H7"
click at [628, 244] on button "Search" at bounding box center [642, 253] width 92 height 31
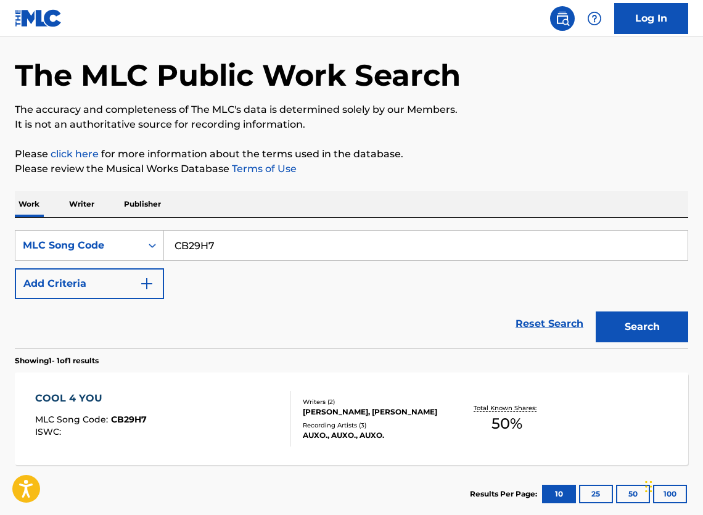
click at [316, 246] on input "CB29H7" at bounding box center [426, 246] width 524 height 30
paste input "D0EKP"
click at [643, 329] on button "Search" at bounding box center [642, 326] width 92 height 31
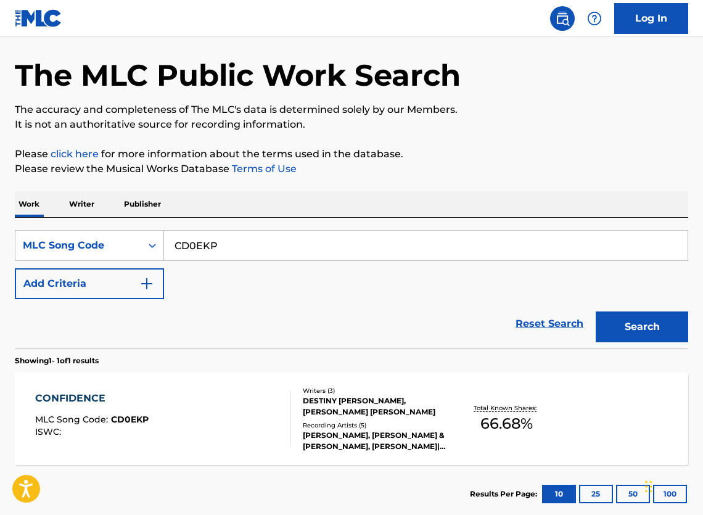
click at [283, 257] on input "CD0EKP" at bounding box center [426, 246] width 524 height 30
paste input "A4CRO"
click at [652, 342] on button "Search" at bounding box center [642, 326] width 92 height 31
click at [311, 245] on input "CA4CRO" at bounding box center [426, 246] width 524 height 30
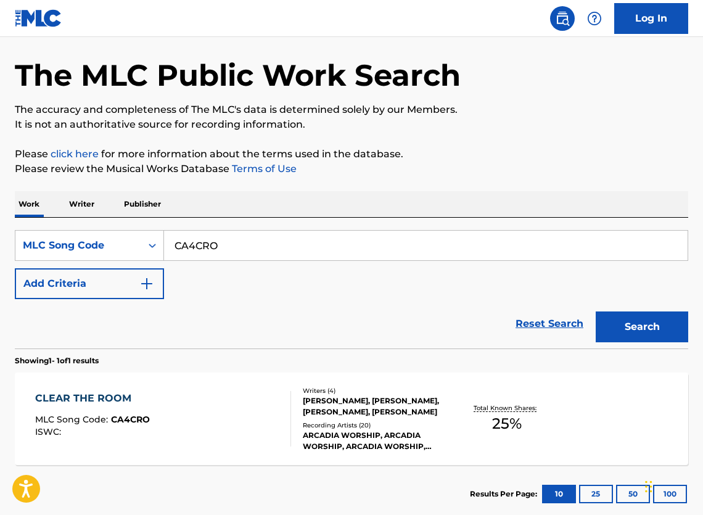
click at [311, 245] on input "CA4CRO" at bounding box center [426, 246] width 524 height 30
paste input "B8KHF"
click at [646, 339] on button "Search" at bounding box center [642, 326] width 92 height 31
click at [245, 253] on input "CB8KHF" at bounding box center [426, 246] width 524 height 30
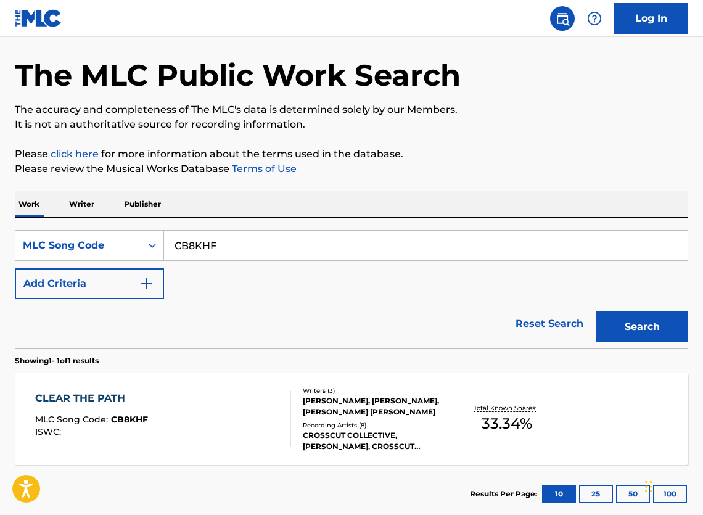
paste input "J7CEI"
click at [659, 337] on button "Search" at bounding box center [642, 326] width 92 height 31
click at [282, 250] on input "CJ7CEI" at bounding box center [426, 246] width 524 height 30
paste input "O06248"
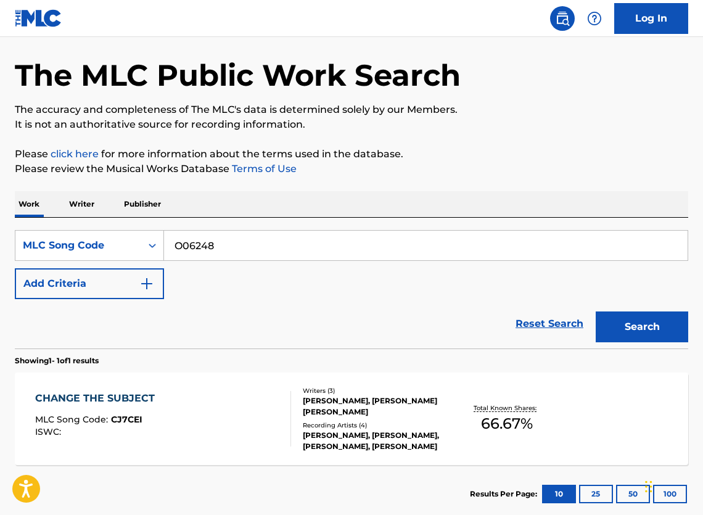
type input "O06248"
click at [636, 334] on button "Search" at bounding box center [642, 326] width 92 height 31
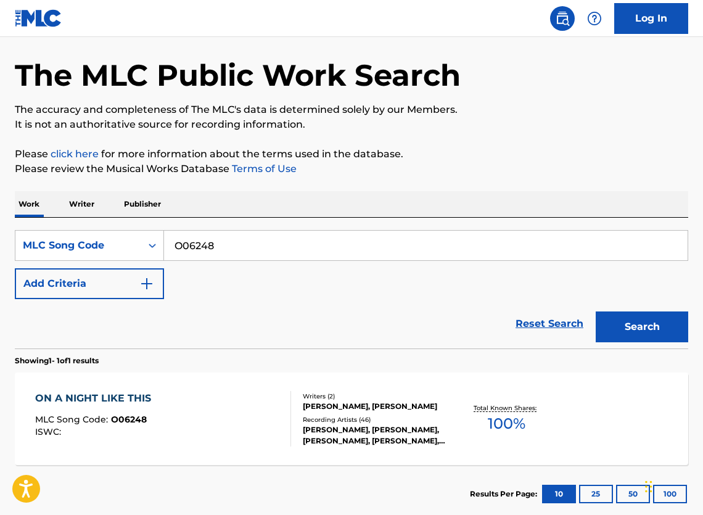
click at [414, 412] on div "[PERSON_NAME], [PERSON_NAME]" at bounding box center [377, 406] width 148 height 11
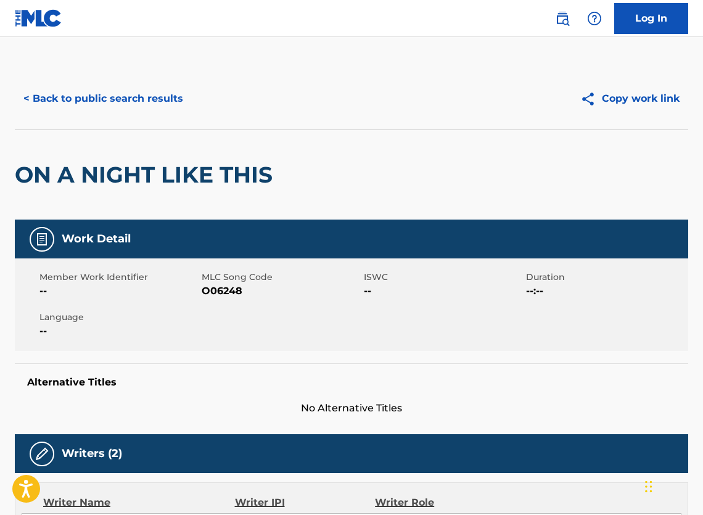
click at [335, 200] on div "ON A NIGHT LIKE THIS" at bounding box center [351, 174] width 673 height 90
click at [160, 110] on button "< Back to public search results" at bounding box center [103, 98] width 177 height 31
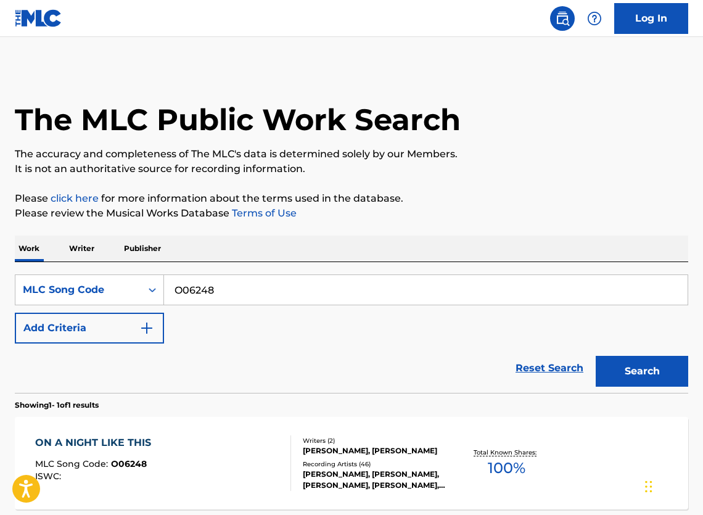
scroll to position [44, 0]
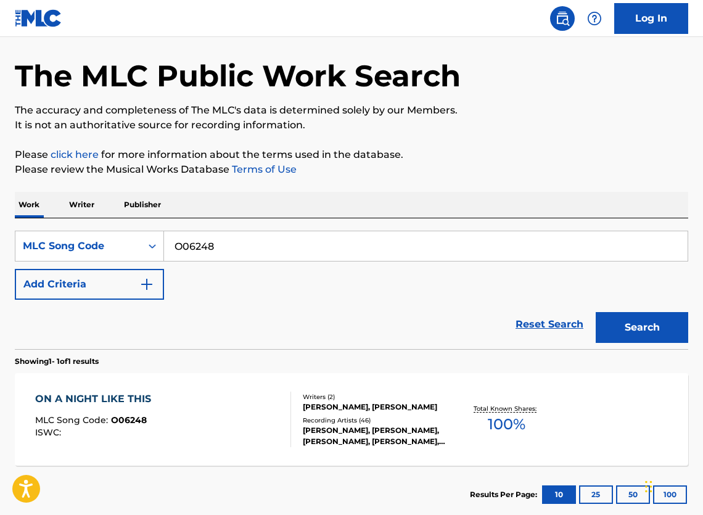
click at [252, 249] on input "O06248" at bounding box center [426, 246] width 524 height 30
click at [252, 250] on input "O06248" at bounding box center [426, 246] width 524 height 30
paste input "J02729"
type input "J02729"
click at [670, 343] on button "Search" at bounding box center [642, 327] width 92 height 31
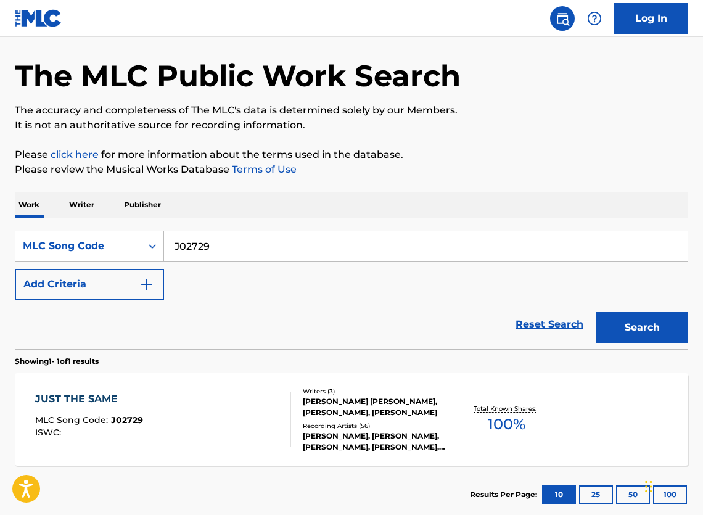
click at [227, 420] on div "JUST THE SAME MLC Song Code : J02729 ISWC :" at bounding box center [163, 419] width 256 height 55
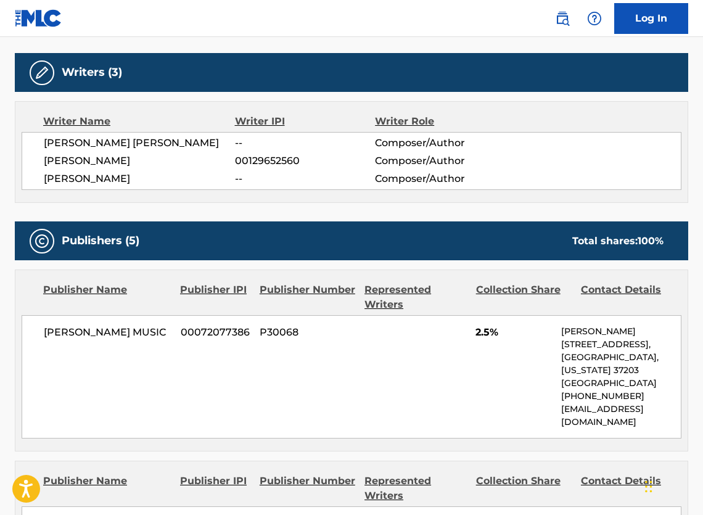
scroll to position [328, 0]
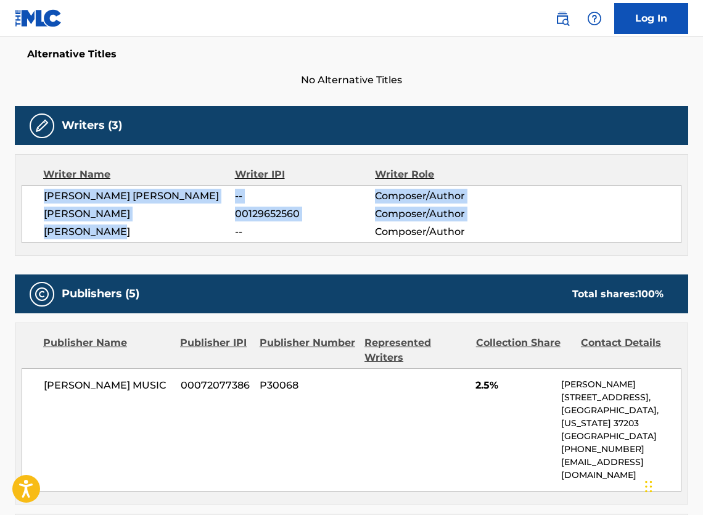
drag, startPoint x: 123, startPoint y: 250, endPoint x: 30, endPoint y: 212, distance: 99.9
click at [30, 212] on div "[PERSON_NAME] [PERSON_NAME] -- Composer/Author [PERSON_NAME] 00129652560 Compos…" at bounding box center [352, 214] width 660 height 58
copy div "[PERSON_NAME] [PERSON_NAME] -- Composer/Author [PERSON_NAME] 00129652560 Compos…"
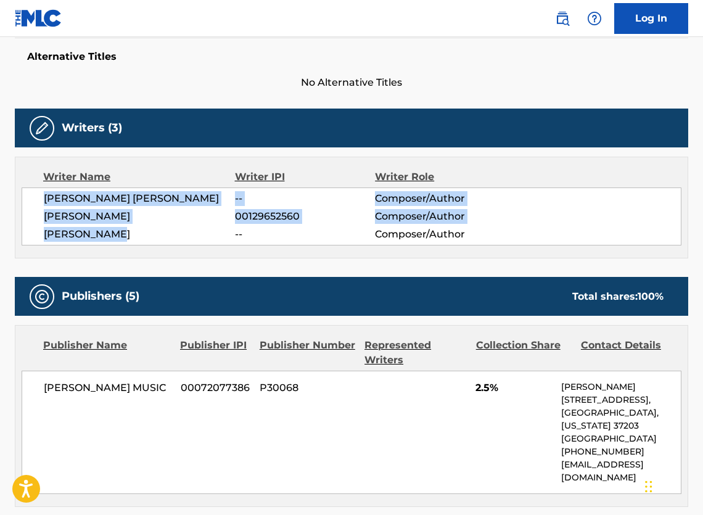
scroll to position [0, 0]
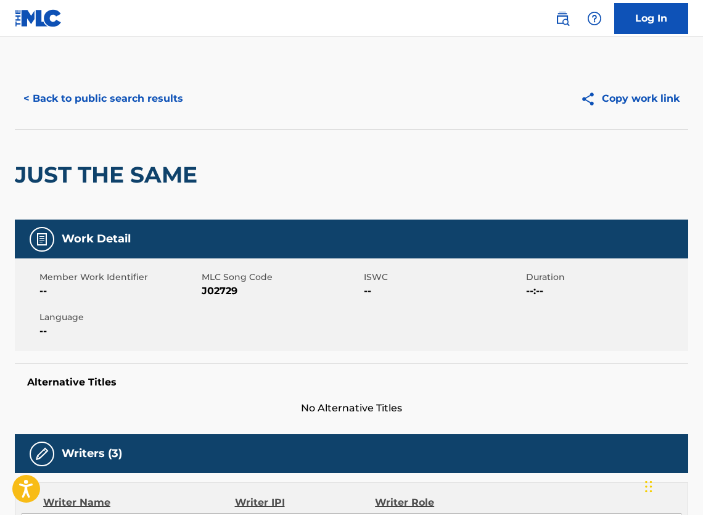
click at [113, 106] on button "< Back to public search results" at bounding box center [103, 98] width 177 height 31
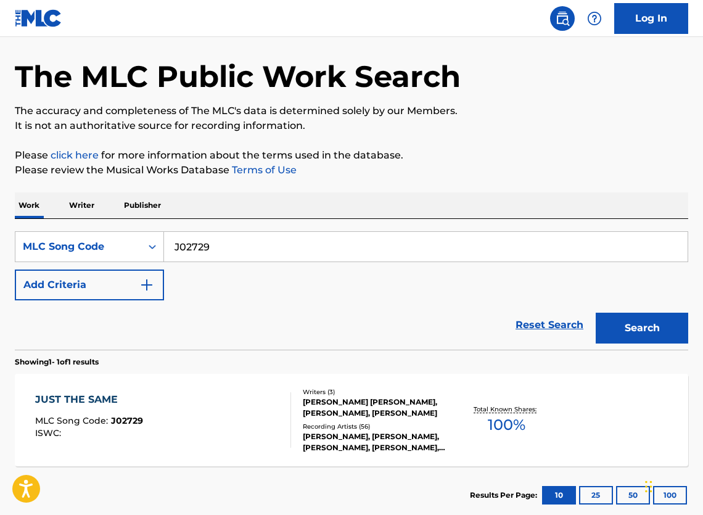
click at [283, 229] on div "SearchWithCriteriac9a43c24-9757-49fe-ac51-ebc22140b683 MLC Song Code J02729 Add…" at bounding box center [351, 284] width 673 height 131
click at [284, 231] on div "SearchWithCriteriac9a43c24-9757-49fe-ac51-ebc22140b683 MLC Song Code J02729 Add…" at bounding box center [351, 284] width 673 height 131
click at [281, 245] on input "J02729" at bounding box center [426, 247] width 524 height 30
click at [280, 245] on input "J02729" at bounding box center [426, 247] width 524 height 30
paste input "W1476U"
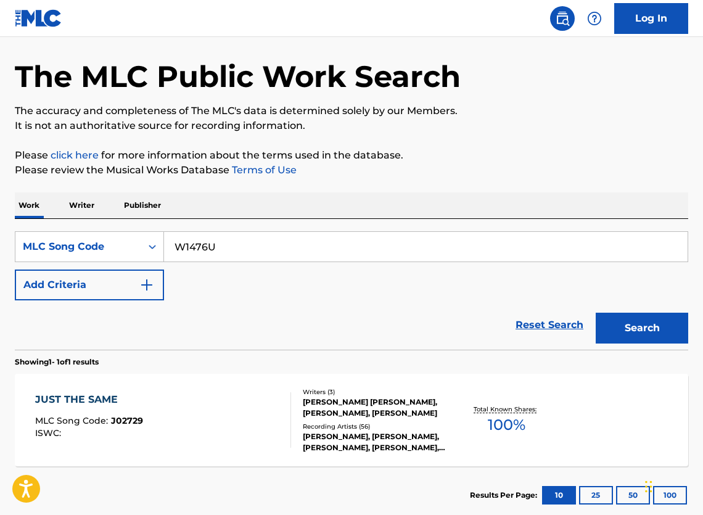
type input "W1476U"
click at [602, 339] on button "Search" at bounding box center [642, 328] width 92 height 31
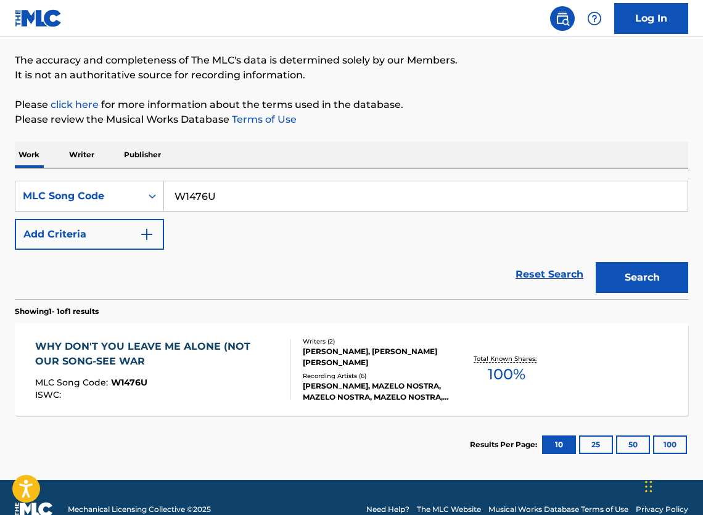
scroll to position [139, 0]
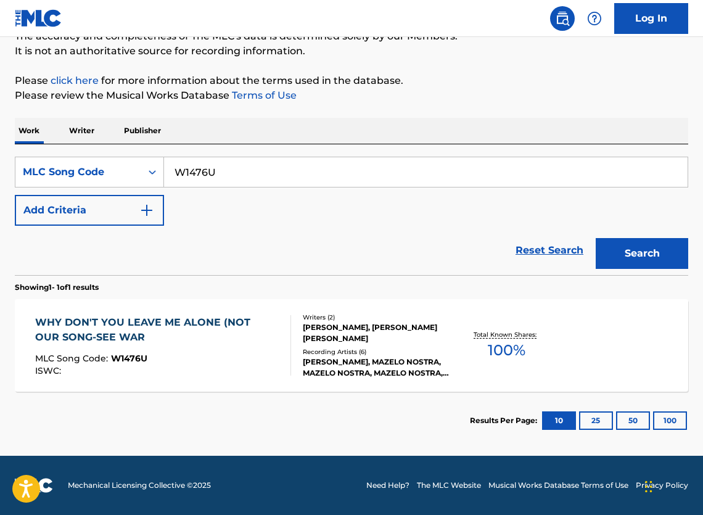
click at [340, 330] on div "[PERSON_NAME], [PERSON_NAME] [PERSON_NAME]" at bounding box center [377, 333] width 148 height 22
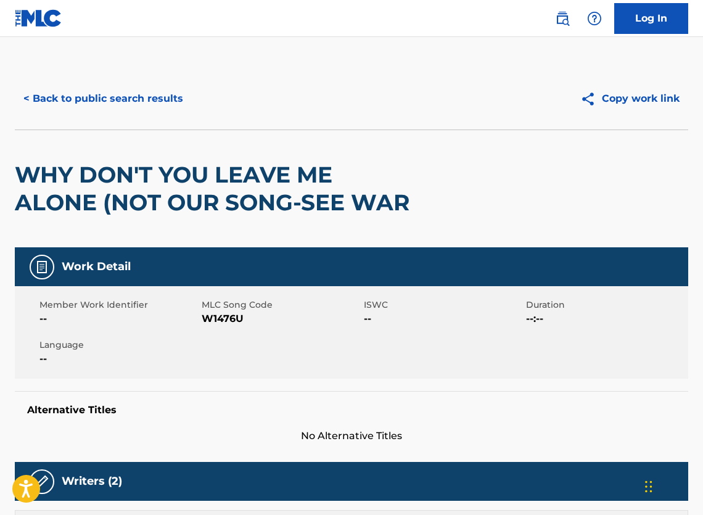
click at [118, 102] on button "< Back to public search results" at bounding box center [103, 98] width 177 height 31
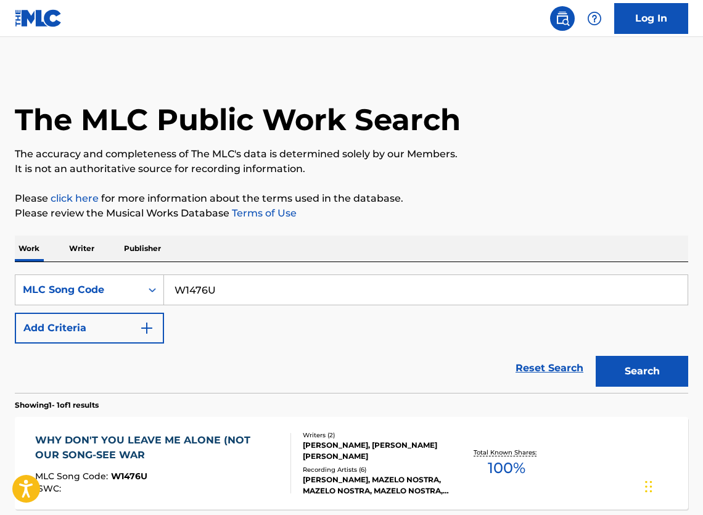
scroll to position [105, 0]
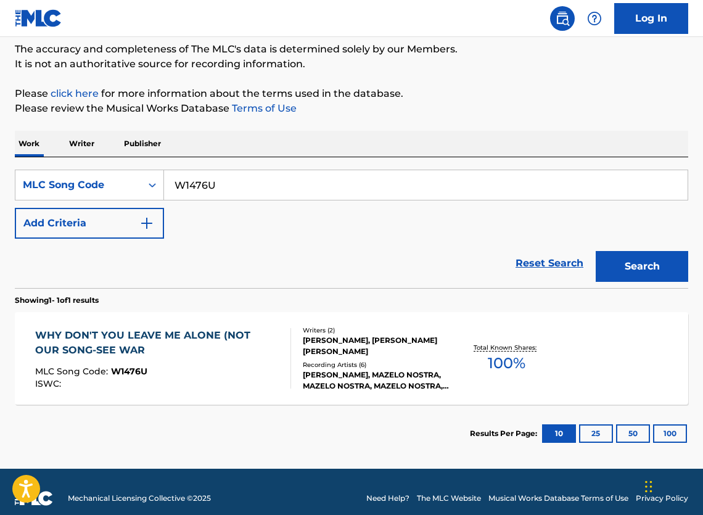
click at [283, 199] on input "W1476U" at bounding box center [426, 185] width 524 height 30
paste input "S1751Q"
type input "S1751Q"
click at [631, 274] on button "Search" at bounding box center [642, 266] width 92 height 31
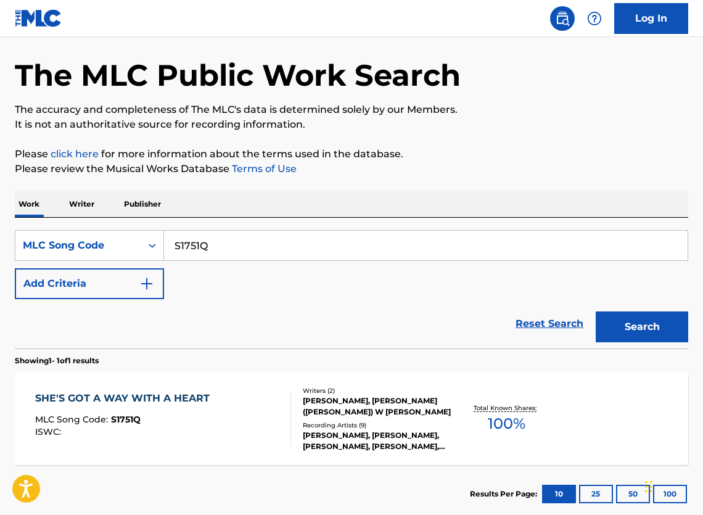
scroll to position [139, 0]
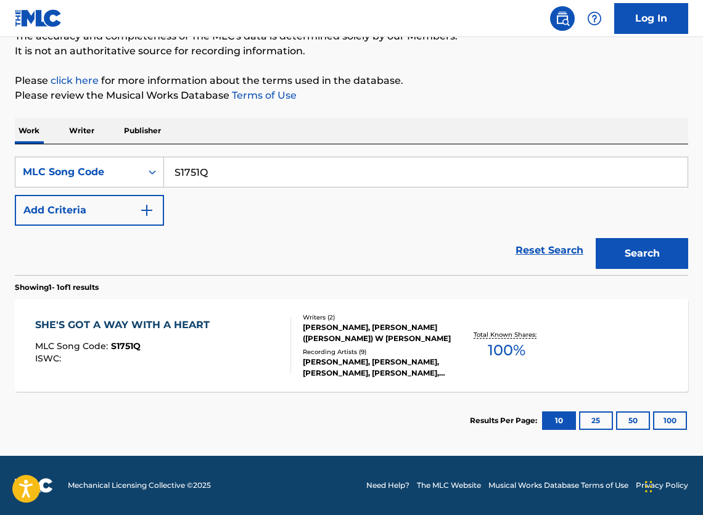
click at [268, 318] on div "SHE'S GOT A WAY WITH A HEART MLC Song Code : S1751Q ISWC :" at bounding box center [163, 345] width 256 height 55
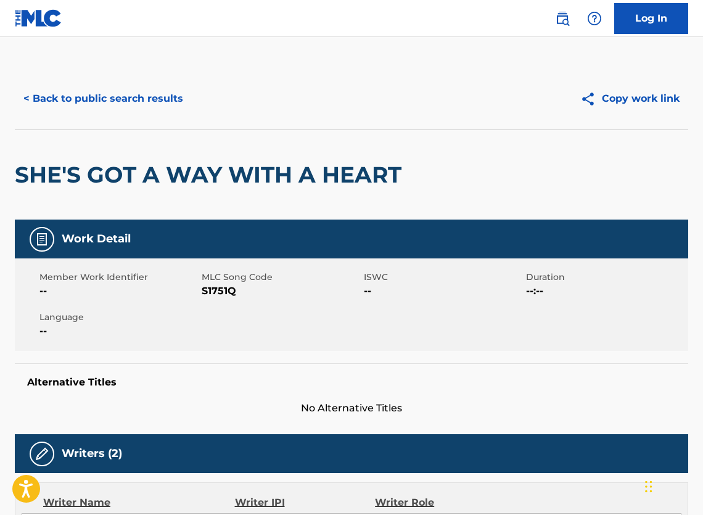
click at [97, 114] on button "< Back to public search results" at bounding box center [103, 98] width 177 height 31
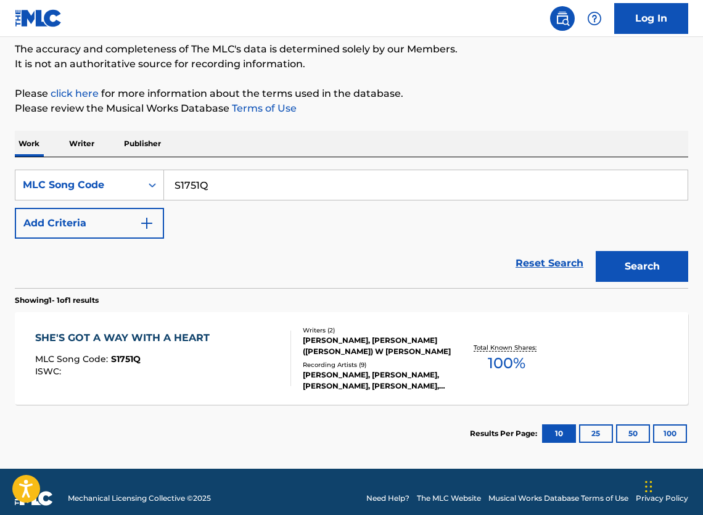
click at [274, 200] on input "S1751Q" at bounding box center [426, 185] width 524 height 30
paste input "N"
click at [631, 269] on button "Search" at bounding box center [642, 266] width 92 height 31
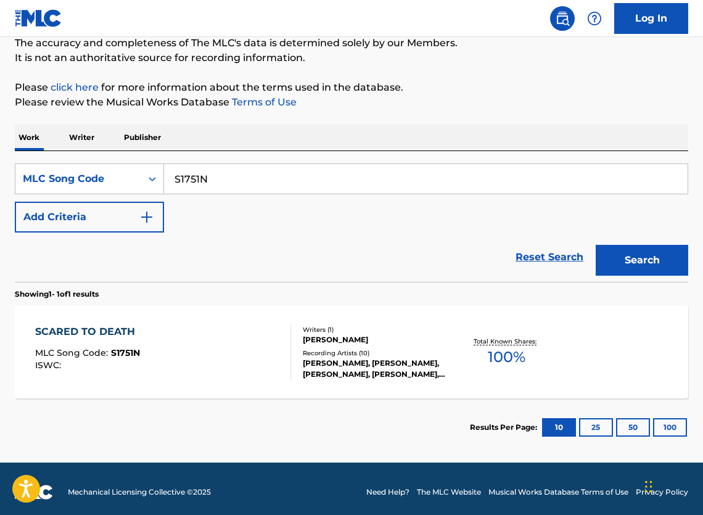
scroll to position [139, 0]
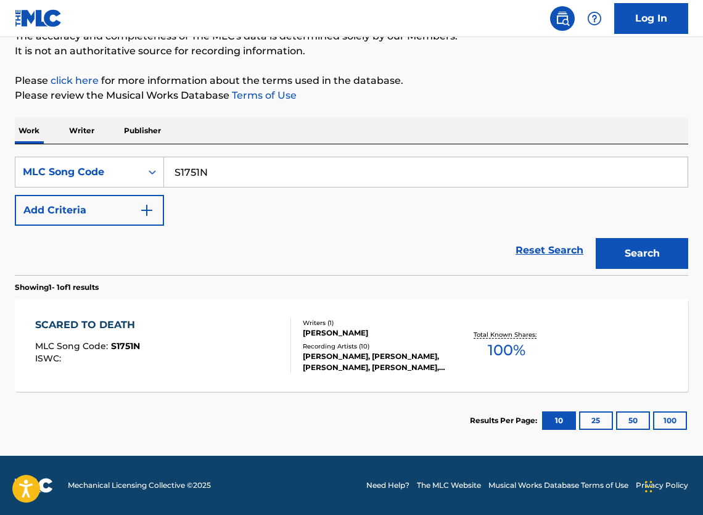
click at [459, 158] on input "S1751N" at bounding box center [426, 172] width 524 height 30
paste input "892850"
click at [617, 238] on button "Search" at bounding box center [642, 253] width 92 height 31
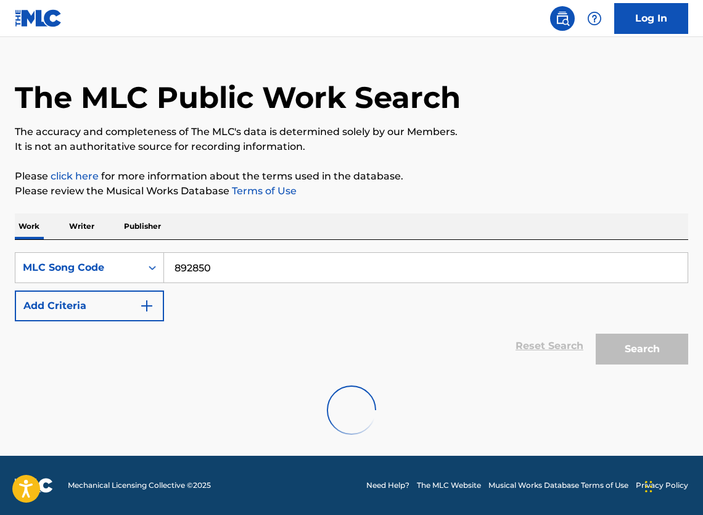
scroll to position [1, 0]
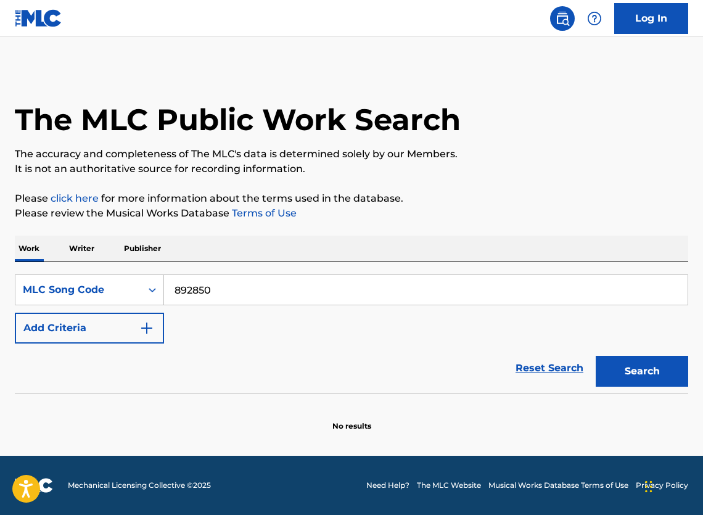
click at [490, 293] on input "892850" at bounding box center [426, 290] width 524 height 30
paste input "D1701A"
click at [638, 383] on button "Search" at bounding box center [642, 371] width 92 height 31
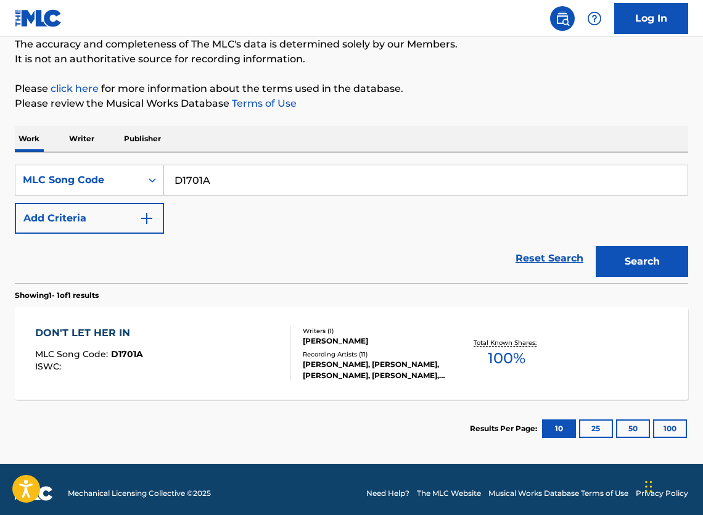
scroll to position [139, 0]
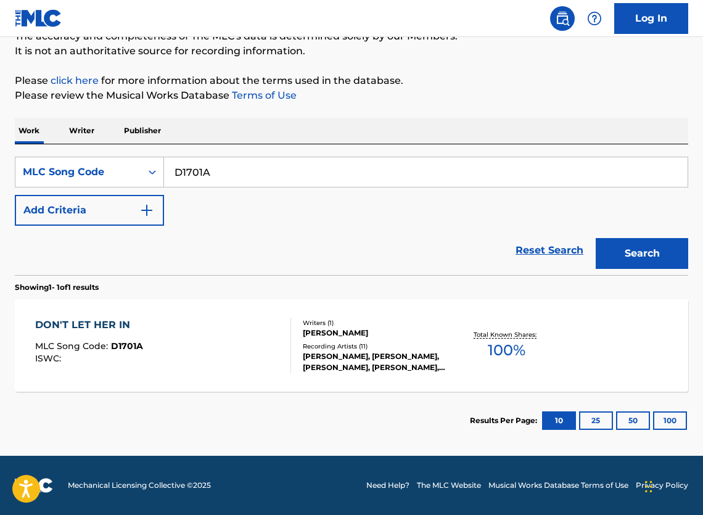
click at [557, 171] on input "D1701A" at bounding box center [426, 172] width 524 height 30
paste input "I2983E"
click at [638, 243] on button "Search" at bounding box center [642, 253] width 92 height 31
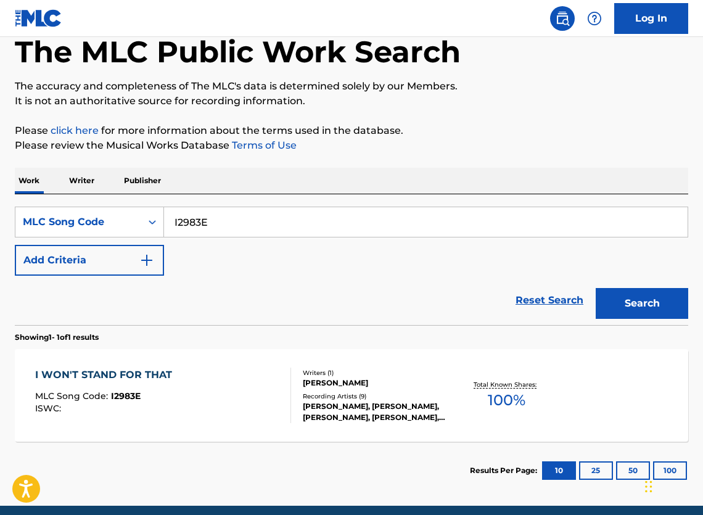
scroll to position [113, 0]
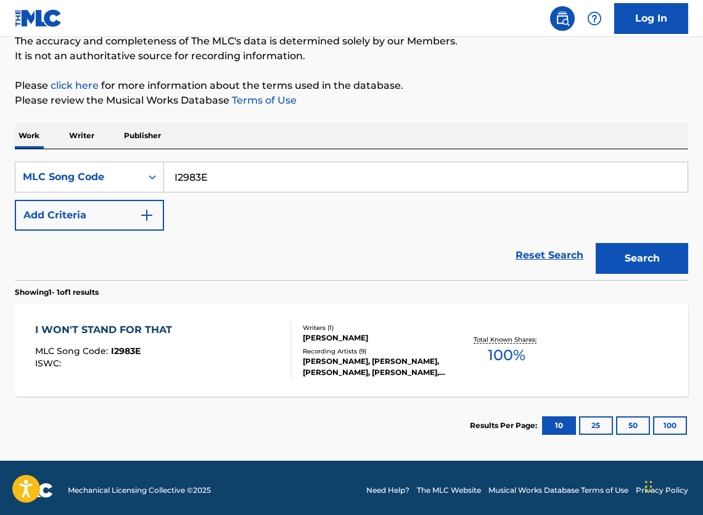
click at [18, 266] on div "Reset Search Search" at bounding box center [351, 255] width 673 height 49
click at [483, 203] on div "SearchWithCriteriac9a43c24-9757-49fe-ac51-ebc22140b683 MLC Song Code I2983E Add…" at bounding box center [351, 196] width 673 height 69
click at [483, 192] on input "I2983E" at bounding box center [426, 177] width 524 height 30
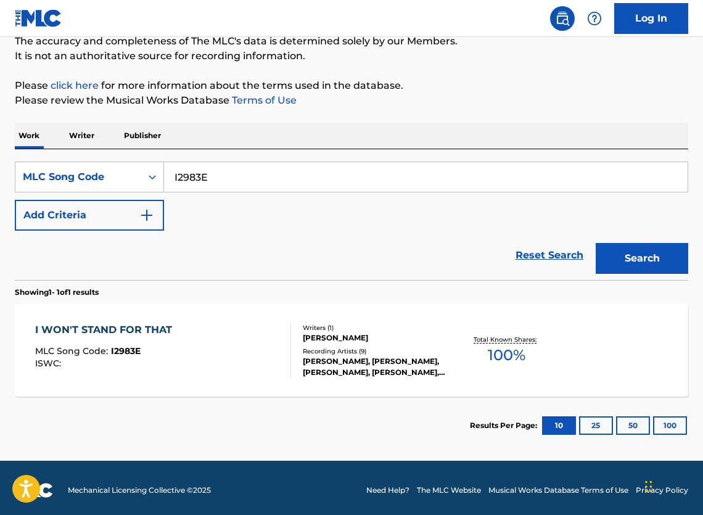
paste input "T1515G"
click at [660, 274] on button "Search" at bounding box center [642, 258] width 92 height 31
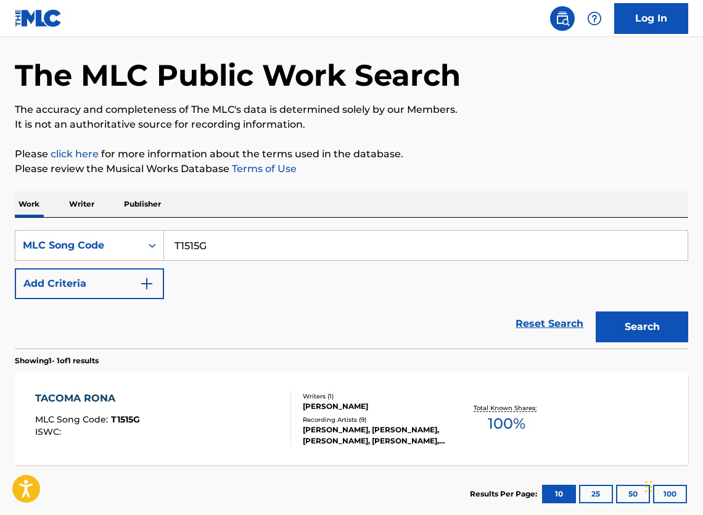
scroll to position [70, 0]
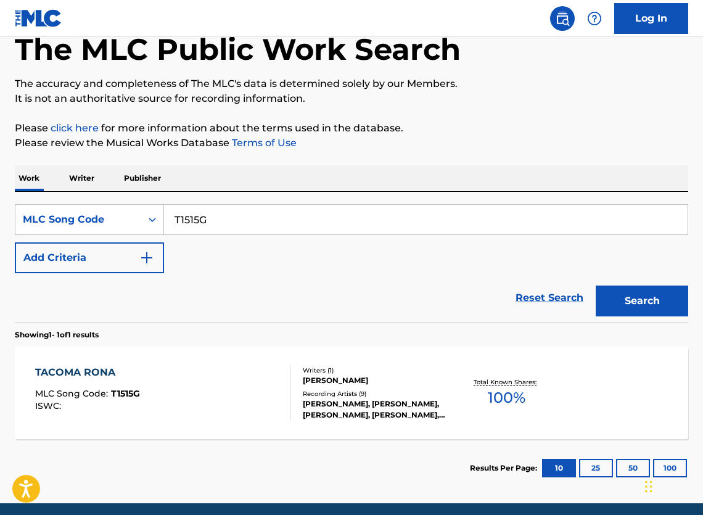
click at [277, 232] on input "T1515G" at bounding box center [426, 220] width 524 height 30
paste input "I2983E"
type input "I2983E"
click at [646, 313] on button "Search" at bounding box center [642, 301] width 92 height 31
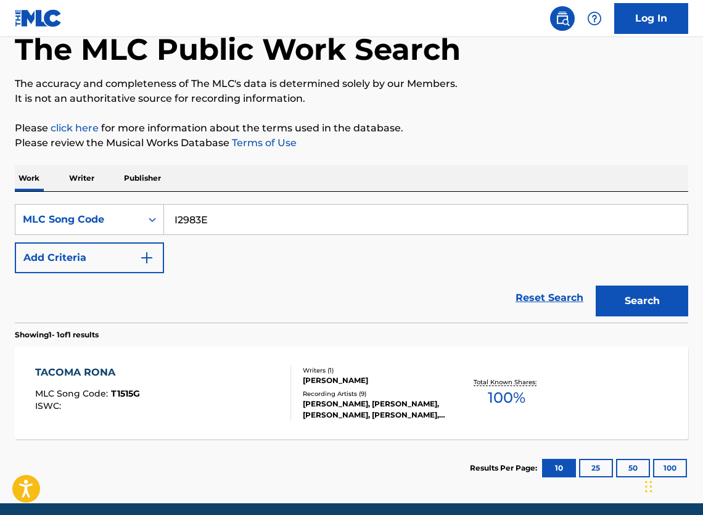
scroll to position [44, 0]
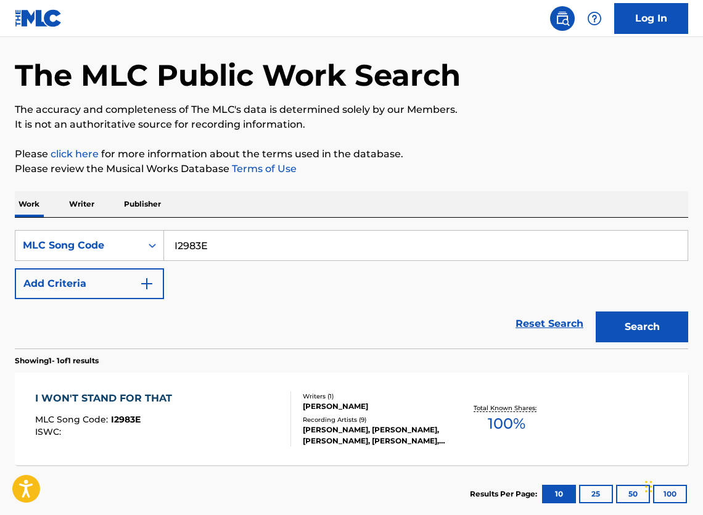
click at [221, 438] on div "I WON'T STAND FOR THAT MLC Song Code : I2983E ISWC :" at bounding box center [163, 418] width 256 height 55
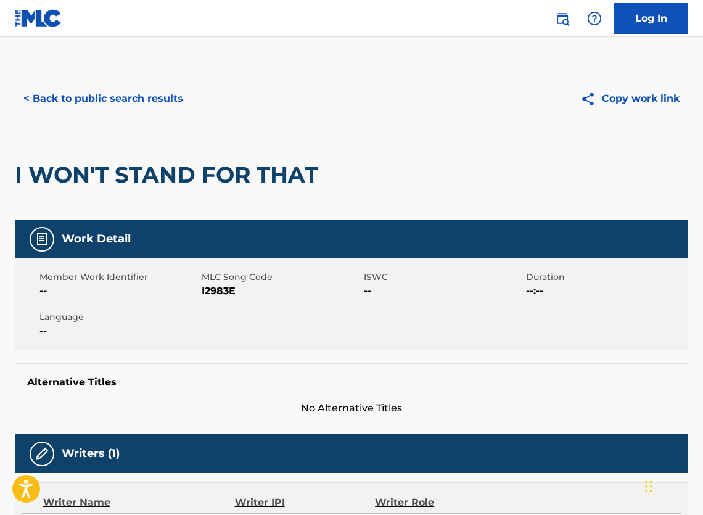
click at [146, 114] on button "< Back to public search results" at bounding box center [103, 98] width 177 height 31
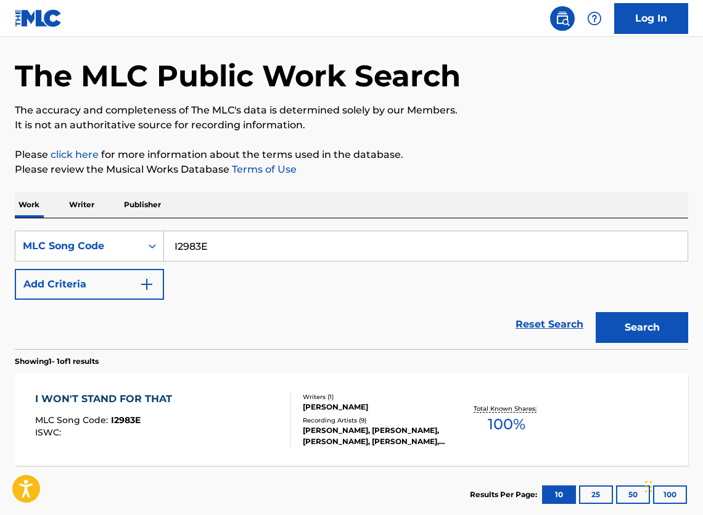
click at [239, 248] on input "I2983E" at bounding box center [426, 246] width 524 height 30
paste input "T1515G"
click at [631, 335] on button "Search" at bounding box center [642, 327] width 92 height 31
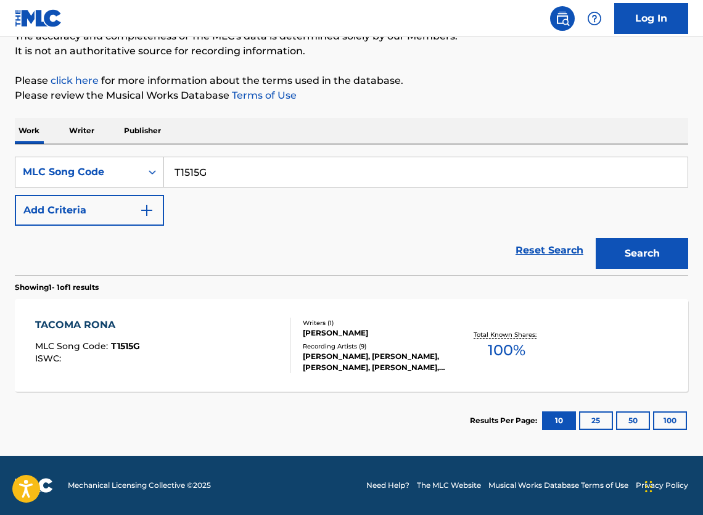
click at [482, 169] on input "T1515G" at bounding box center [426, 172] width 524 height 30
paste input "I2983E"
click at [642, 241] on button "Search" at bounding box center [642, 253] width 92 height 31
click at [503, 157] on input "I2983E" at bounding box center [426, 172] width 524 height 30
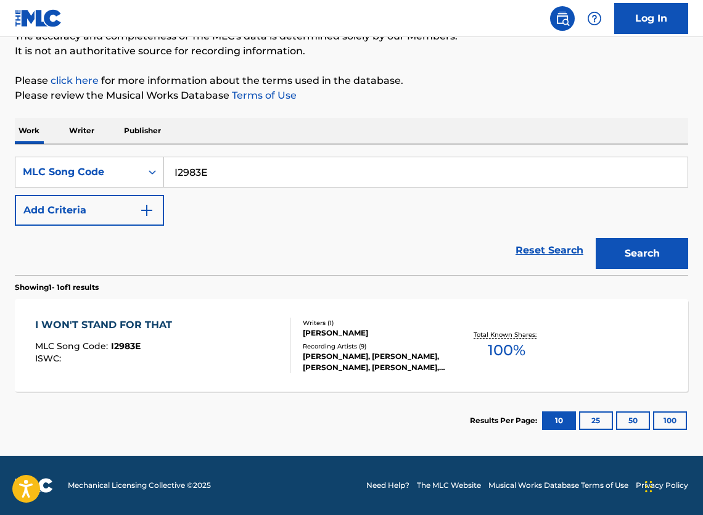
click at [503, 157] on input "I2983E" at bounding box center [426, 172] width 524 height 30
paste input "D1701A"
click at [652, 239] on button "Search" at bounding box center [642, 253] width 92 height 31
click at [508, 157] on input "D1701A" at bounding box center [426, 172] width 524 height 30
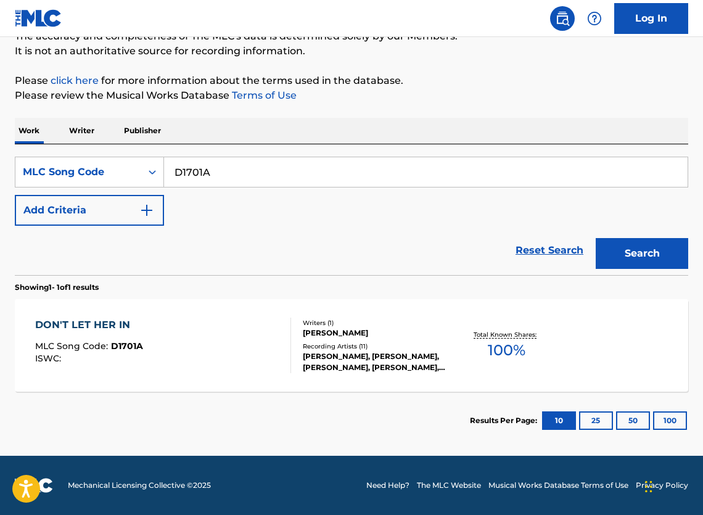
click at [508, 157] on input "D1701A" at bounding box center [426, 172] width 524 height 30
click at [508, 158] on input "D1701A" at bounding box center [426, 172] width 524 height 30
paste input "S1751N"
click at [641, 250] on button "Search" at bounding box center [642, 253] width 92 height 31
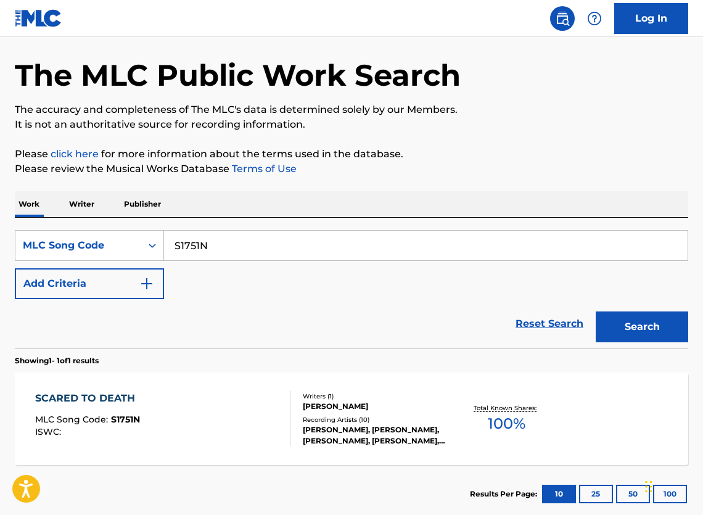
click at [495, 253] on input "S1751N" at bounding box center [426, 246] width 524 height 30
paste input "Q"
click at [623, 340] on button "Search" at bounding box center [642, 326] width 92 height 31
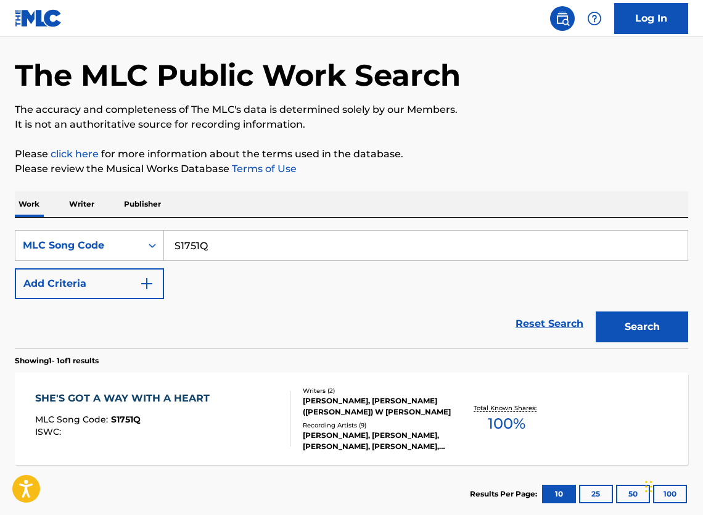
scroll to position [139, 0]
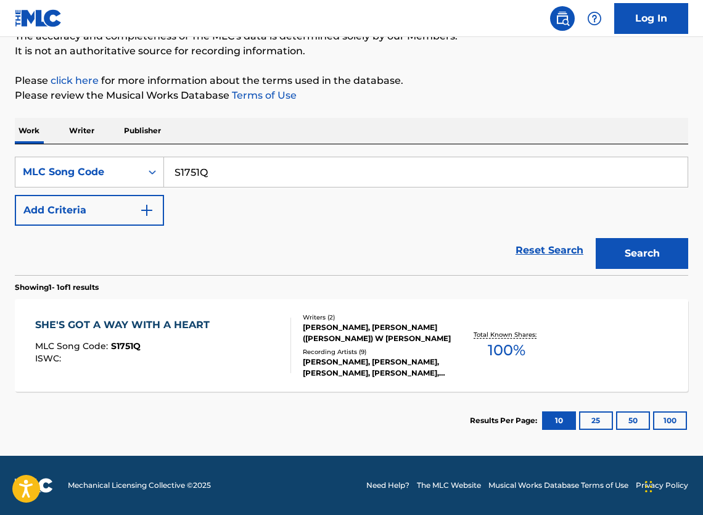
click at [326, 162] on input "S1751Q" at bounding box center [426, 172] width 524 height 30
paste input "JV9X3W"
type input "JV9X3W"
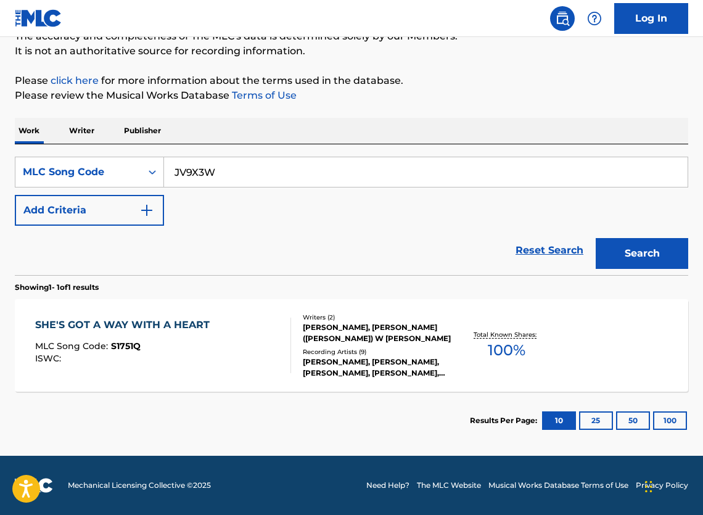
click at [626, 252] on button "Search" at bounding box center [642, 253] width 92 height 31
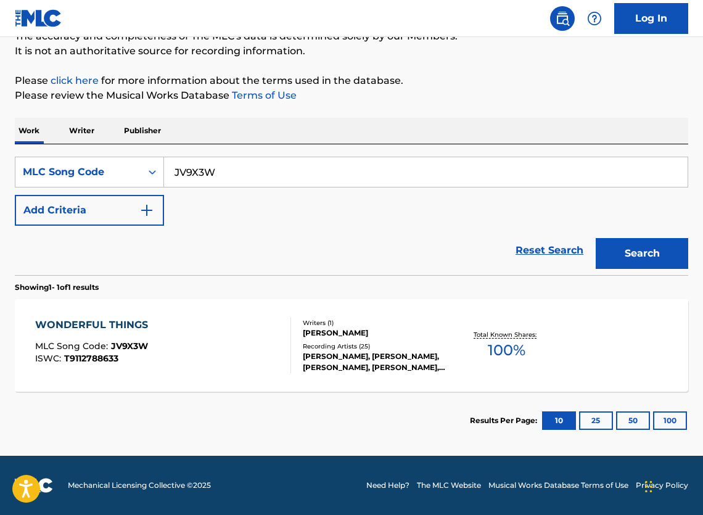
click at [305, 342] on div "Recording Artists ( 25 )" at bounding box center [377, 346] width 148 height 9
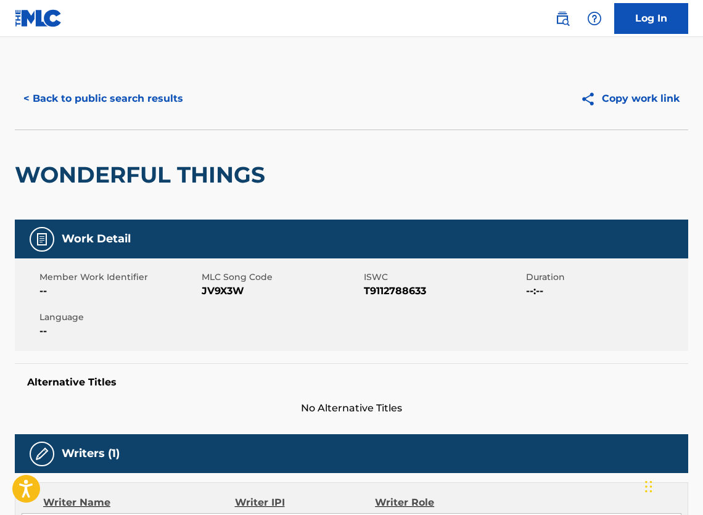
click at [146, 84] on div "< Back to public search results Copy work link" at bounding box center [351, 99] width 673 height 62
click at [146, 105] on button "< Back to public search results" at bounding box center [103, 98] width 177 height 31
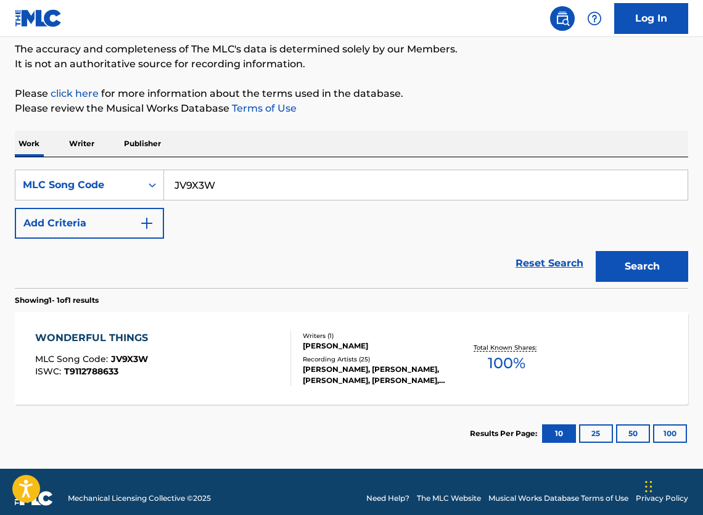
click at [318, 196] on input "JV9X3W" at bounding box center [426, 185] width 524 height 30
click at [318, 195] on input "JV9X3W" at bounding box center [426, 185] width 524 height 30
paste input "I06935"
type input "I06935"
click at [634, 276] on button "Search" at bounding box center [642, 266] width 92 height 31
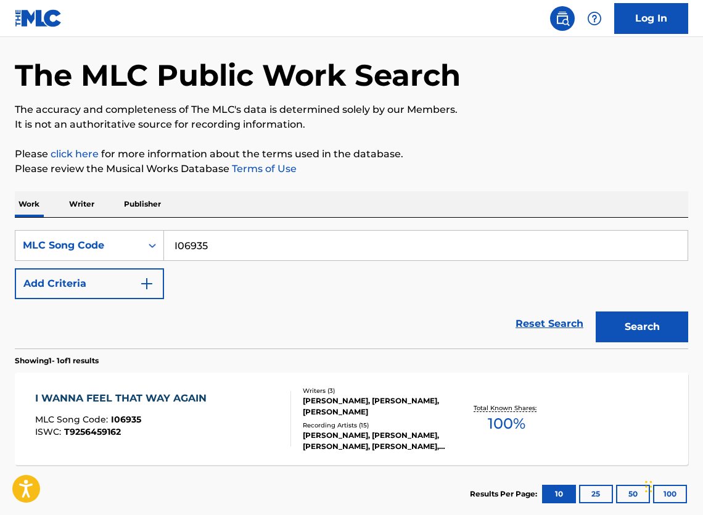
scroll to position [139, 0]
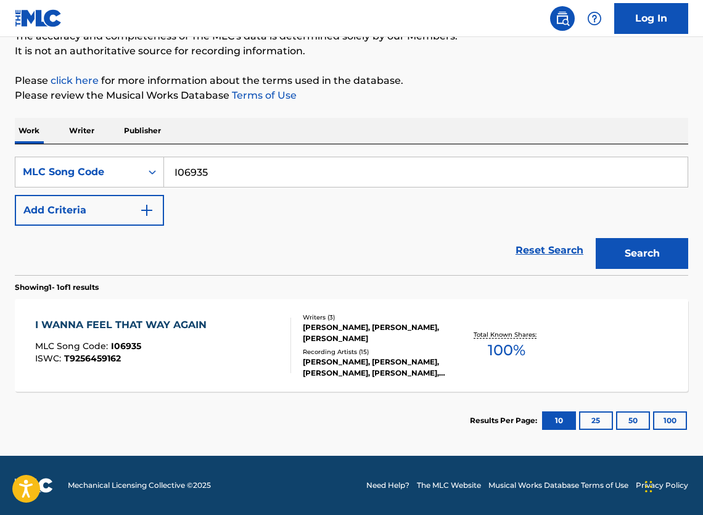
click at [379, 326] on div "[PERSON_NAME], [PERSON_NAME], [PERSON_NAME]" at bounding box center [377, 333] width 148 height 22
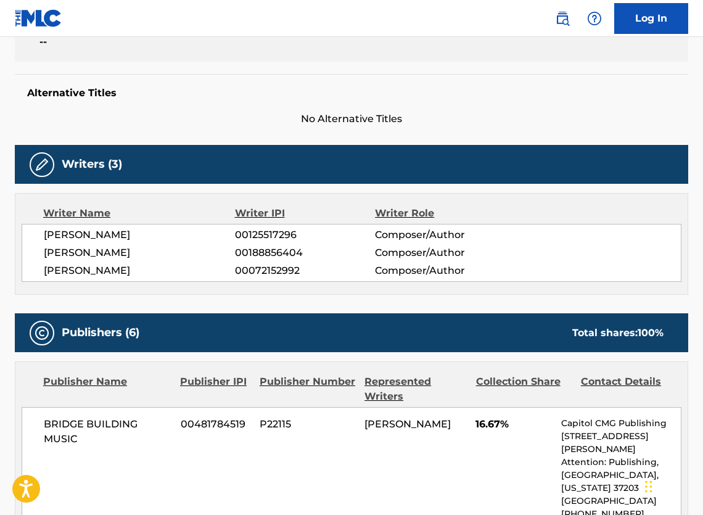
scroll to position [78, 0]
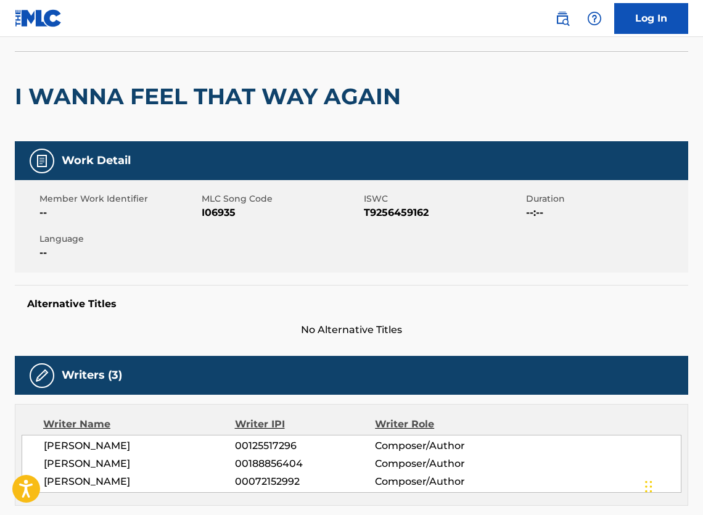
click at [404, 220] on span "T9256459162" at bounding box center [443, 212] width 159 height 15
copy span "T9256459162"
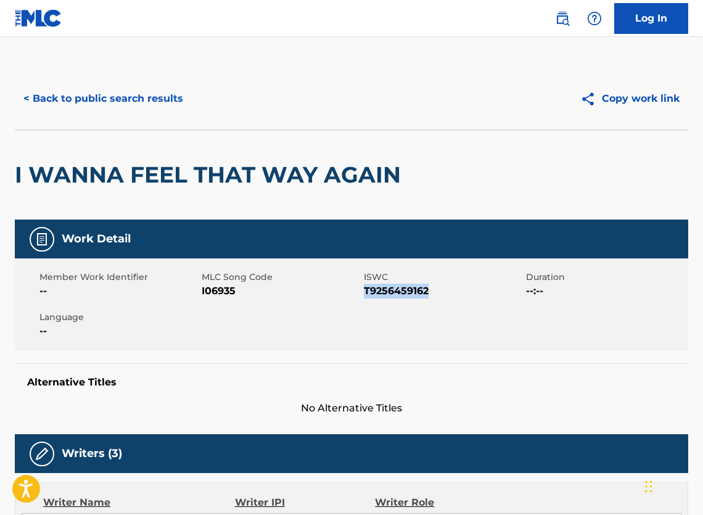
click at [161, 109] on button "< Back to public search results" at bounding box center [103, 98] width 177 height 31
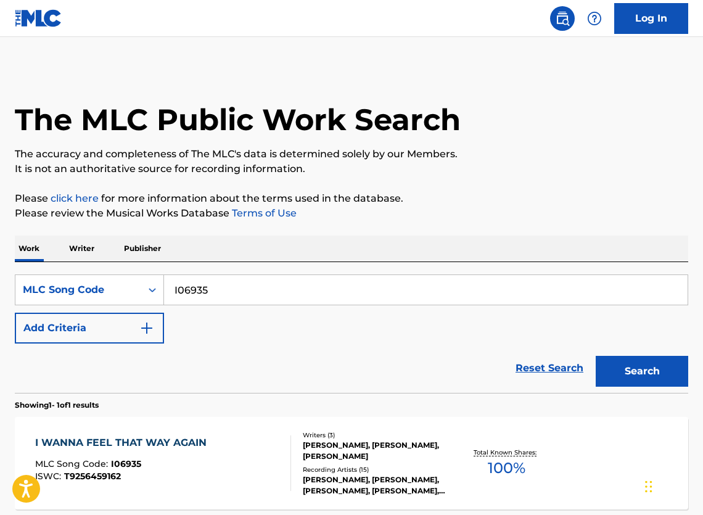
scroll to position [105, 0]
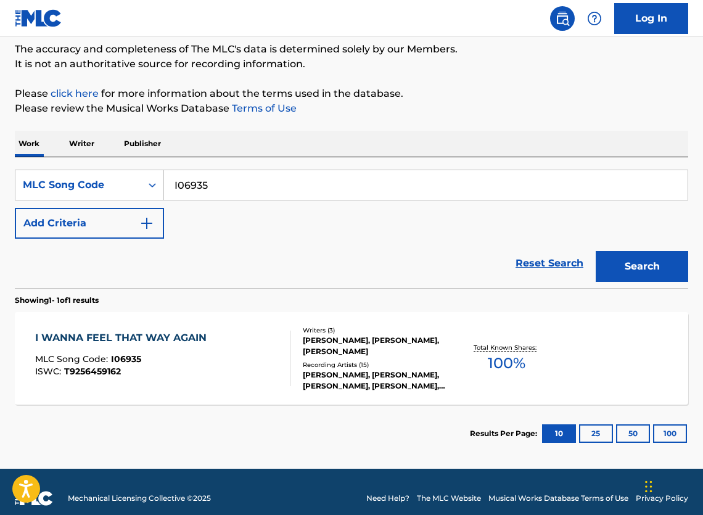
click at [317, 194] on input "I06935" at bounding box center [426, 185] width 524 height 30
paste input "SVDFHA"
type input "SVDFHA"
click at [627, 278] on button "Search" at bounding box center [642, 266] width 92 height 31
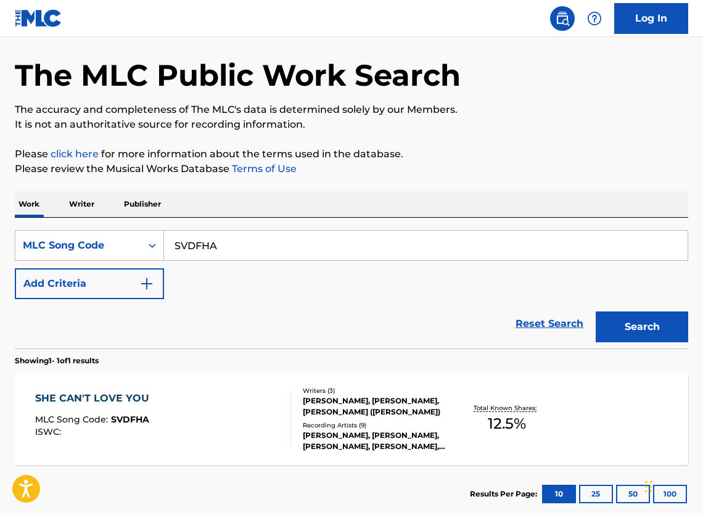
scroll to position [139, 0]
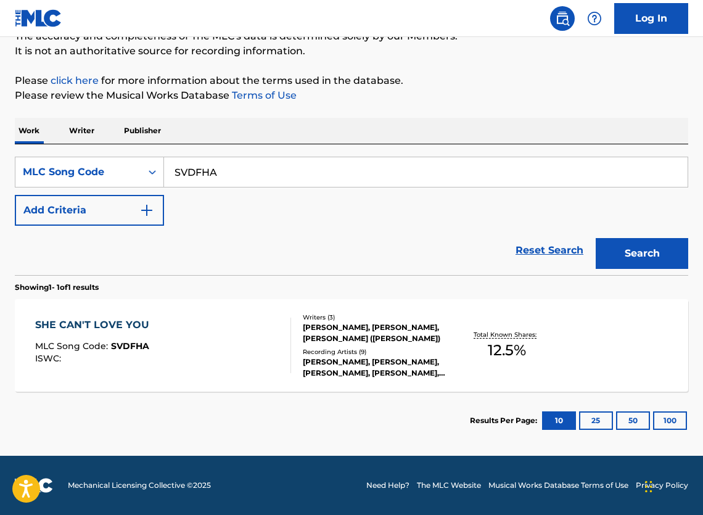
click at [350, 322] on div "[PERSON_NAME], [PERSON_NAME], [PERSON_NAME] ([PERSON_NAME])" at bounding box center [377, 333] width 148 height 22
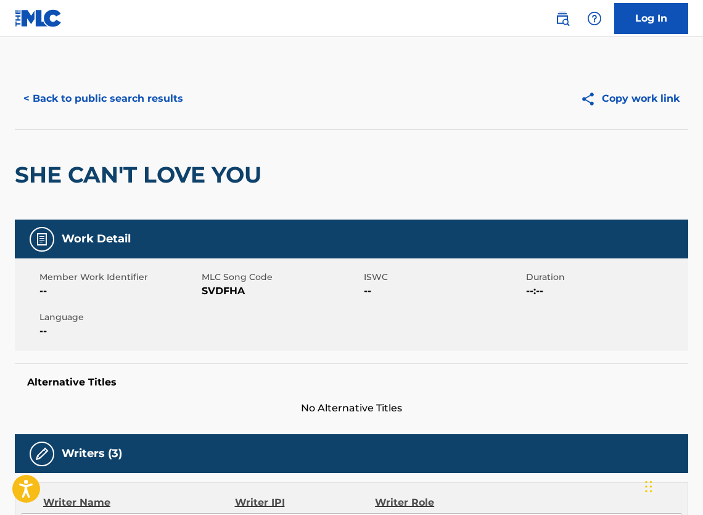
click at [126, 114] on button "< Back to public search results" at bounding box center [103, 98] width 177 height 31
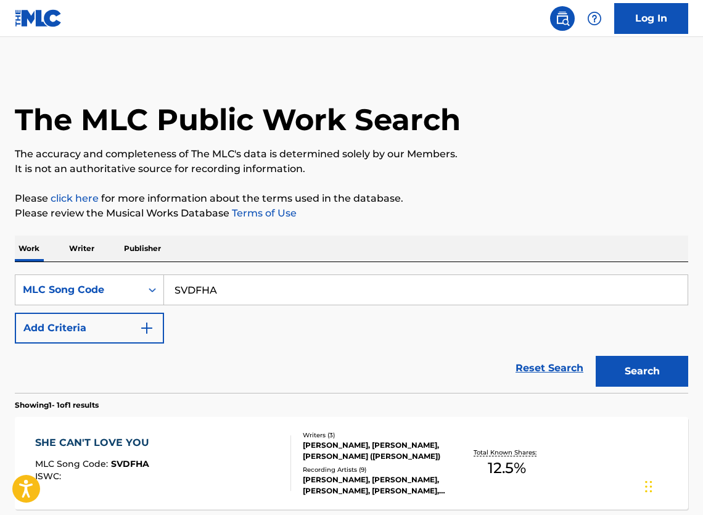
scroll to position [105, 0]
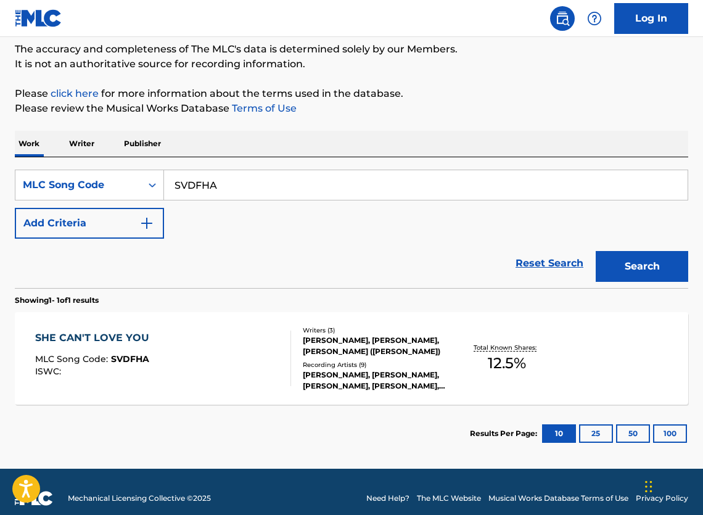
click at [277, 198] on input "SVDFHA" at bounding box center [426, 185] width 524 height 30
paste input "T07316"
type input "T07316"
click at [647, 274] on button "Search" at bounding box center [642, 266] width 92 height 31
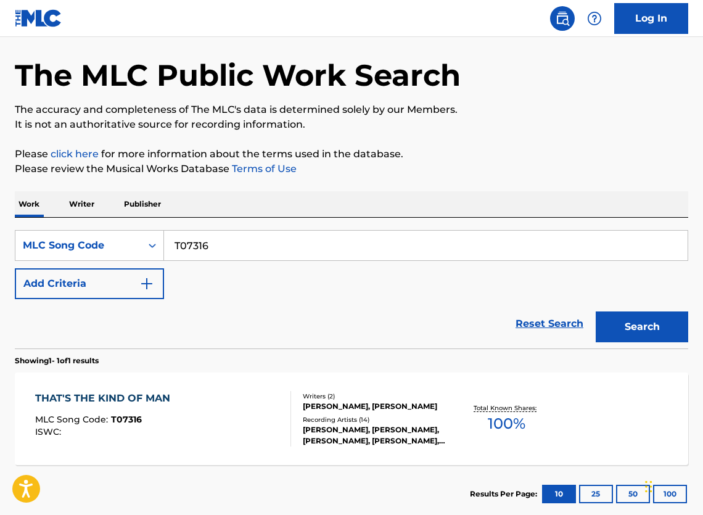
scroll to position [139, 0]
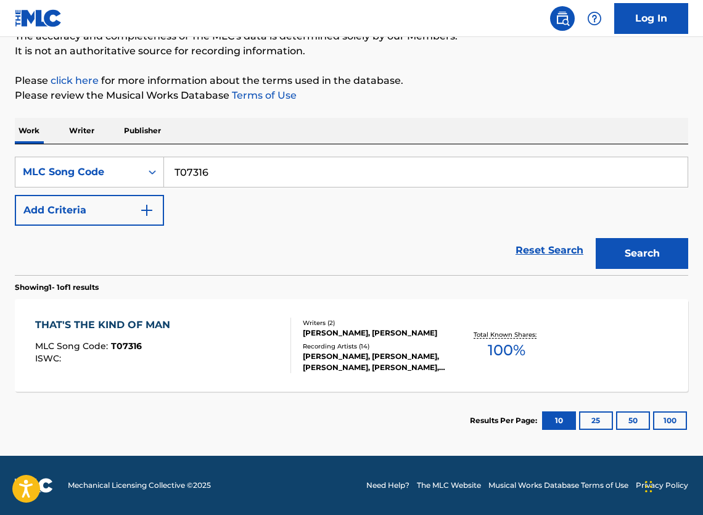
click at [318, 342] on div "Recording Artists ( 14 )" at bounding box center [377, 346] width 148 height 9
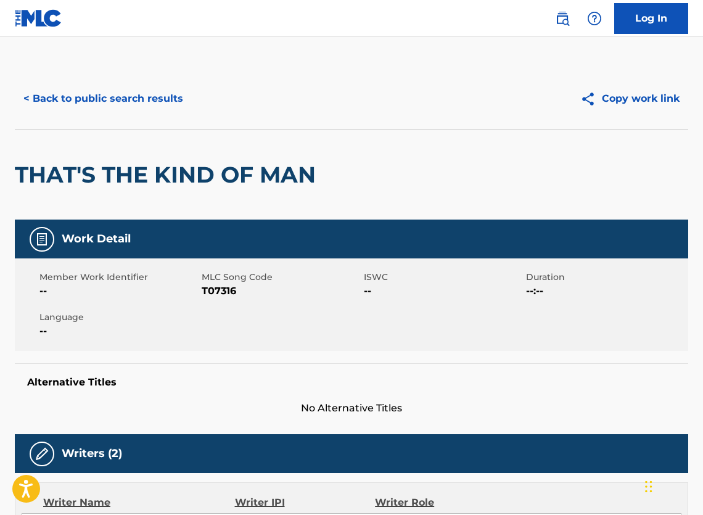
click at [144, 107] on button "< Back to public search results" at bounding box center [103, 98] width 177 height 31
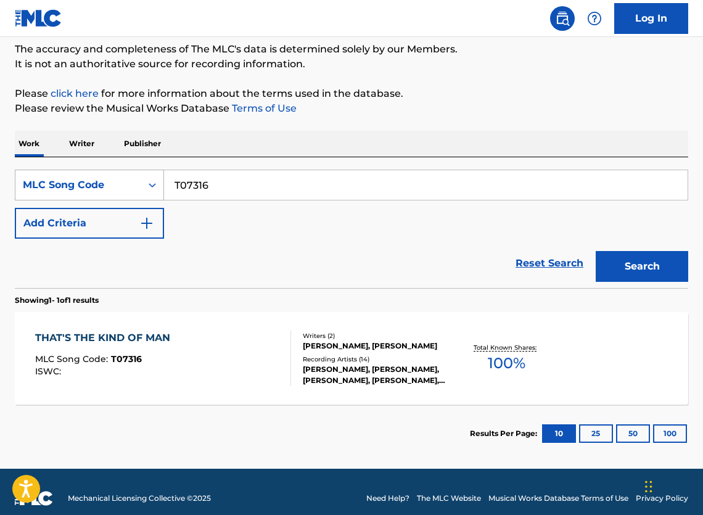
click at [103, 186] on div "MLC Song Code" at bounding box center [78, 185] width 111 height 15
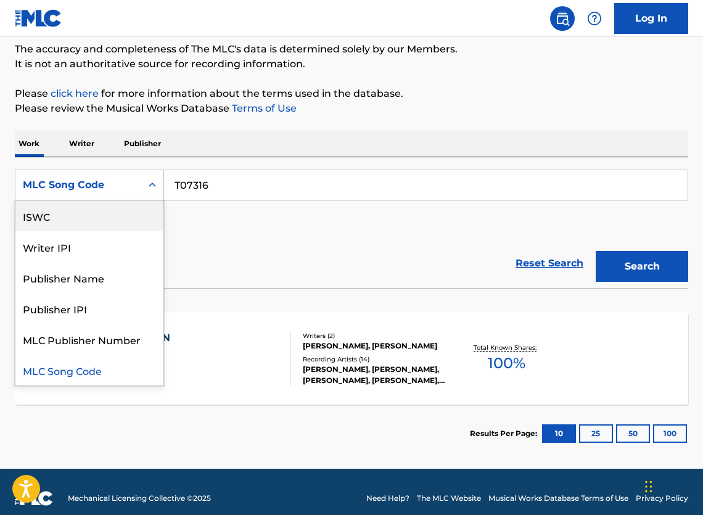
scroll to position [0, 0]
click at [104, 228] on div "Work Title" at bounding box center [89, 215] width 148 height 31
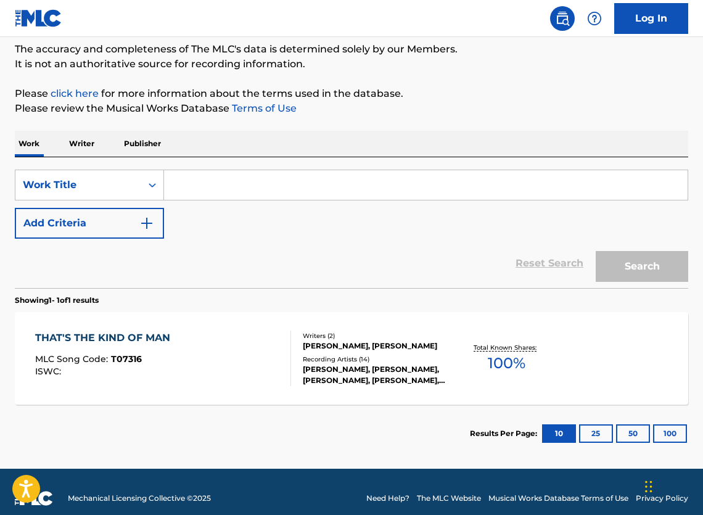
click at [290, 194] on input "Search Form" at bounding box center [426, 185] width 524 height 30
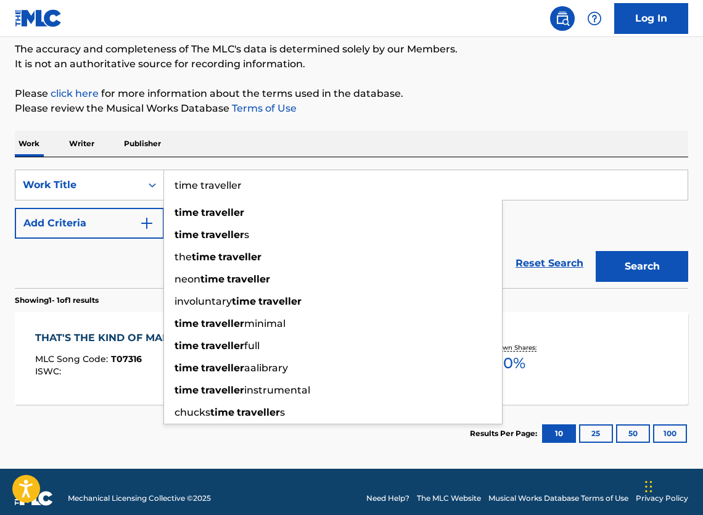
type input "time traveller"
click at [83, 234] on button "Add Criteria" at bounding box center [89, 223] width 149 height 31
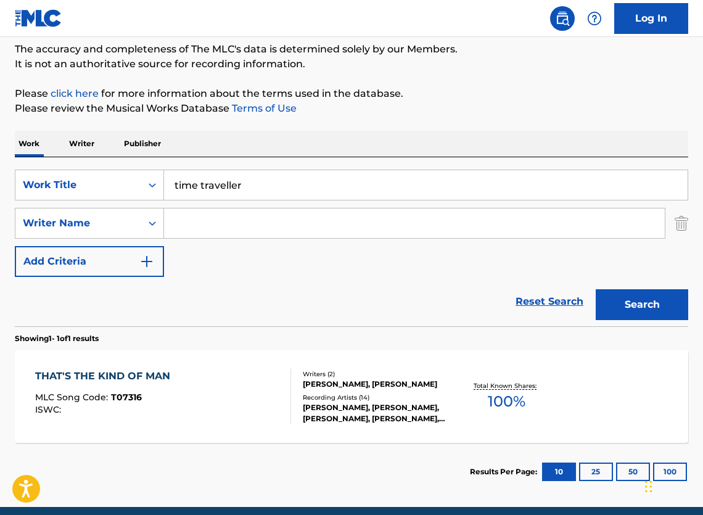
click at [272, 229] on input "Search Form" at bounding box center [414, 223] width 501 height 30
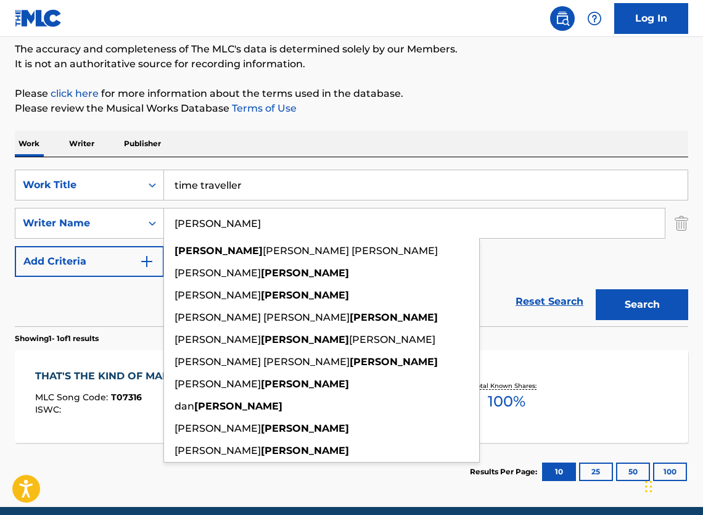
type input "[PERSON_NAME]"
click at [594, 277] on div "SearchWithCriteria166e540f-39ed-48ab-a5b1-670b392693b5 Work Title time travelle…" at bounding box center [351, 223] width 673 height 107
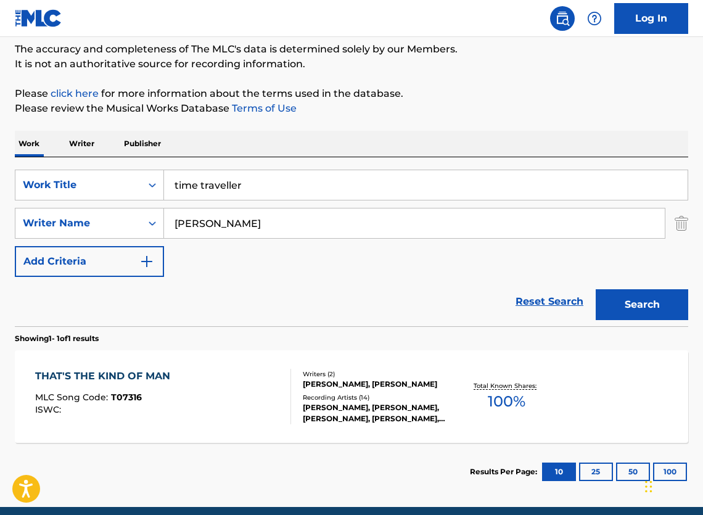
click at [633, 320] on button "Search" at bounding box center [642, 304] width 92 height 31
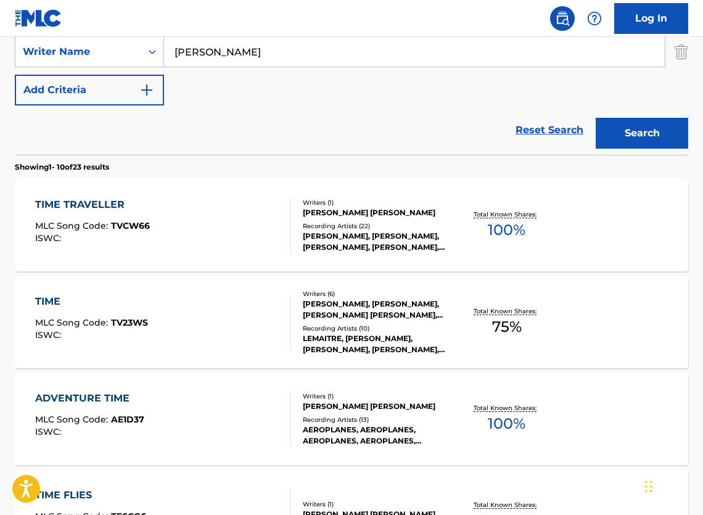
scroll to position [368, 0]
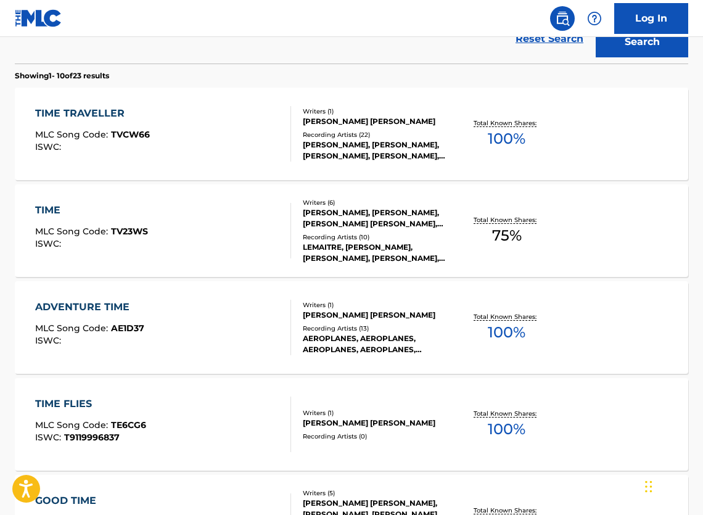
click at [265, 161] on div "TIME TRAVELLER MLC Song Code : TVCW66 ISWC :" at bounding box center [163, 133] width 256 height 55
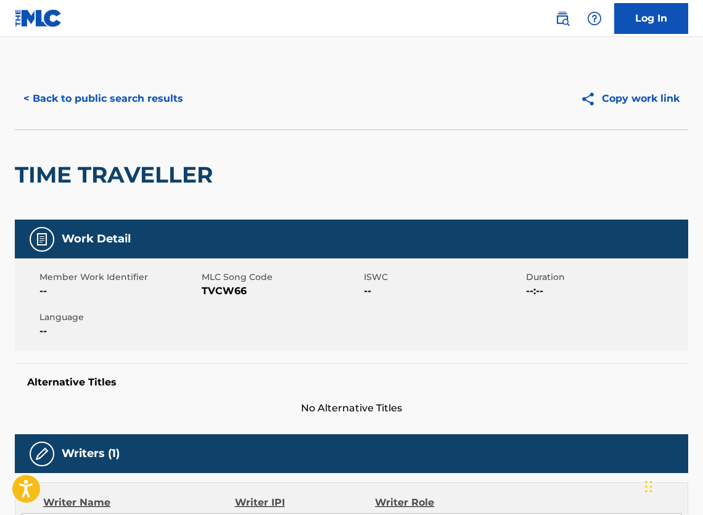
click at [239, 298] on span "TVCW66" at bounding box center [281, 291] width 159 height 15
copy span "TVCW66"
click at [105, 86] on div "< Back to public search results Copy work link" at bounding box center [351, 99] width 673 height 62
click at [109, 105] on button "< Back to public search results" at bounding box center [103, 98] width 177 height 31
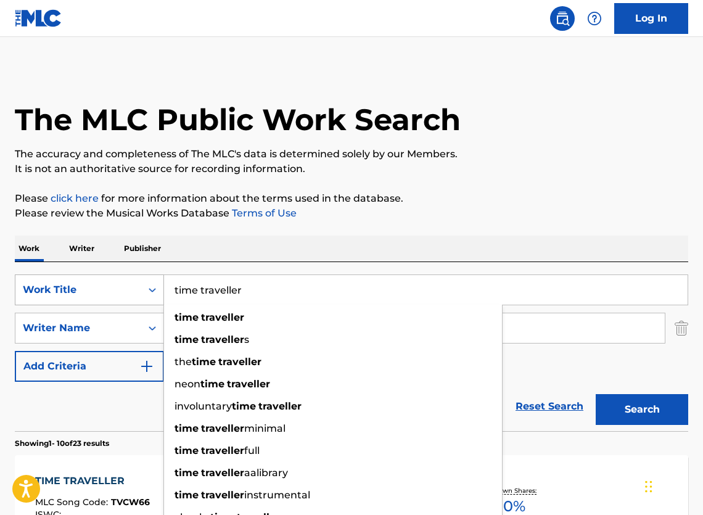
drag, startPoint x: 265, startPoint y: 302, endPoint x: 109, endPoint y: 292, distance: 156.3
click at [109, 292] on div "SearchWithCriteria166e540f-39ed-48ab-a5b1-670b392693b5 Work Title time travelle…" at bounding box center [351, 289] width 673 height 31
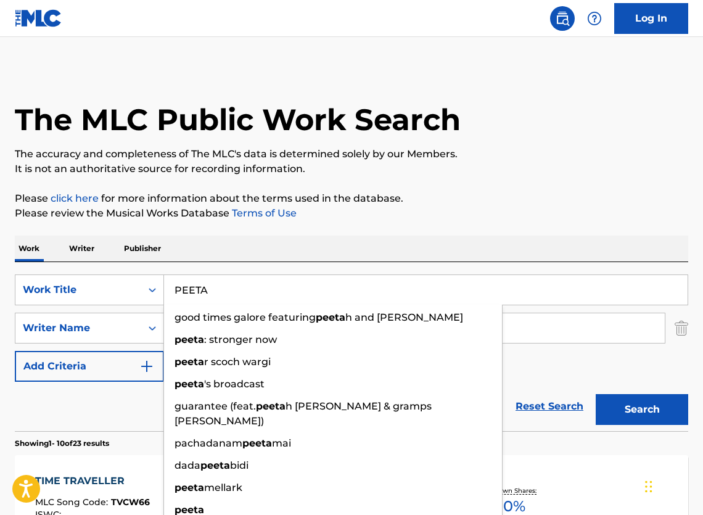
type input "PEETA"
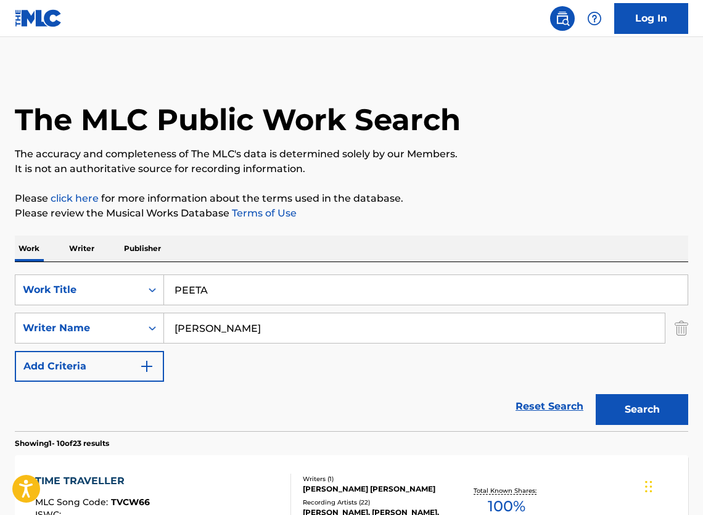
click at [553, 160] on p "The accuracy and completeness of The MLC's data is determined solely by our Mem…" at bounding box center [351, 154] width 673 height 15
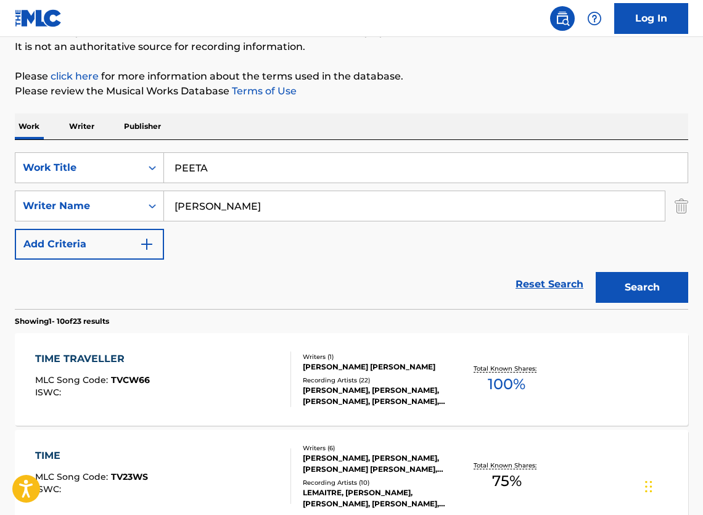
click at [615, 293] on button "Search" at bounding box center [642, 287] width 92 height 31
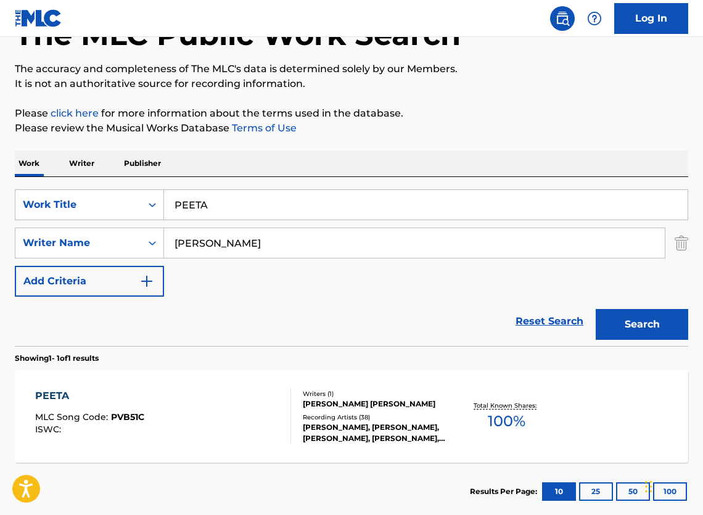
scroll to position [179, 0]
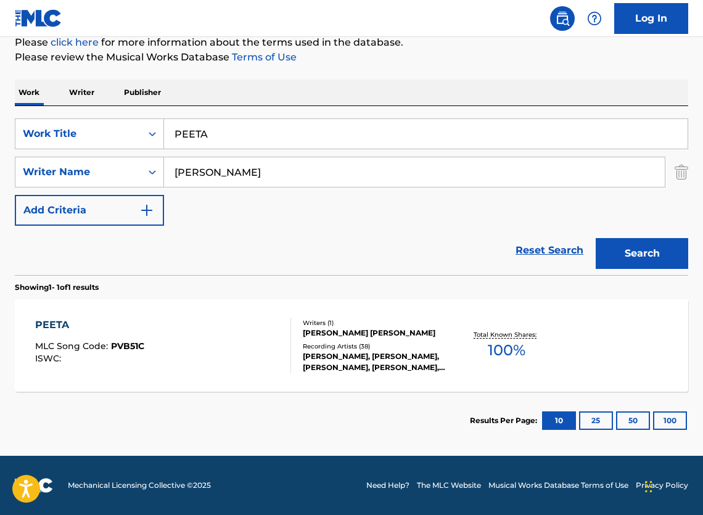
click at [239, 323] on div "PEETA MLC Song Code : PVB51C ISWC :" at bounding box center [163, 345] width 256 height 55
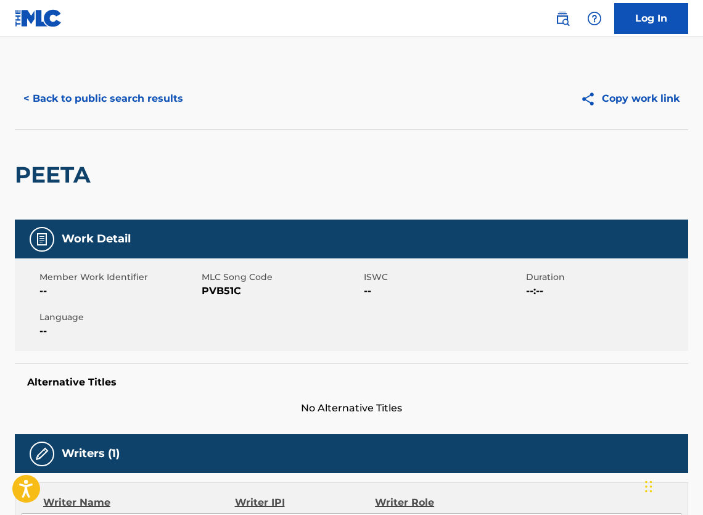
click at [224, 298] on span "PVB51C" at bounding box center [281, 291] width 159 height 15
copy span "PVB51C"
click at [130, 108] on button "< Back to public search results" at bounding box center [103, 98] width 177 height 31
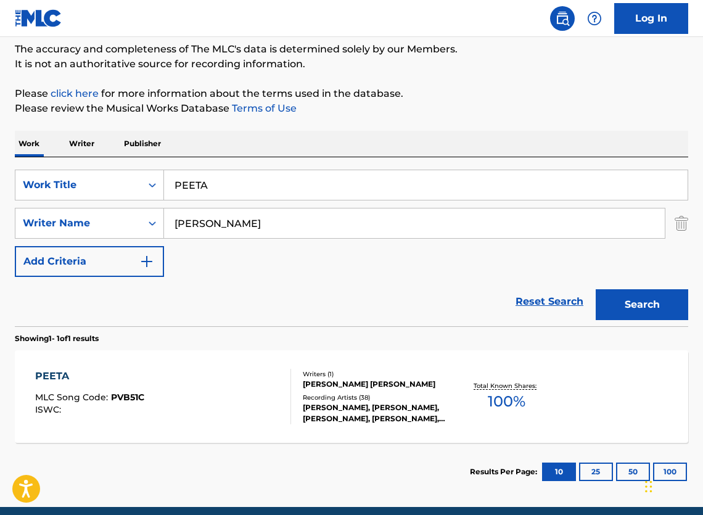
drag, startPoint x: 240, startPoint y: 191, endPoint x: 105, endPoint y: 173, distance: 136.1
click at [105, 173] on div "SearchWithCriteria166e540f-39ed-48ab-a5b1-670b392693b5 Work Title PEETA SearchW…" at bounding box center [351, 241] width 673 height 169
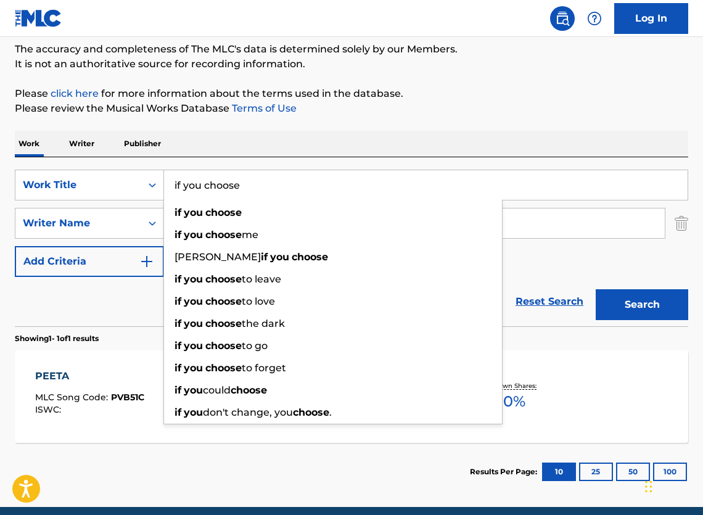
type input "if you choose"
click at [387, 116] on p "Please review the Musical Works Database Terms of Use" at bounding box center [351, 108] width 673 height 15
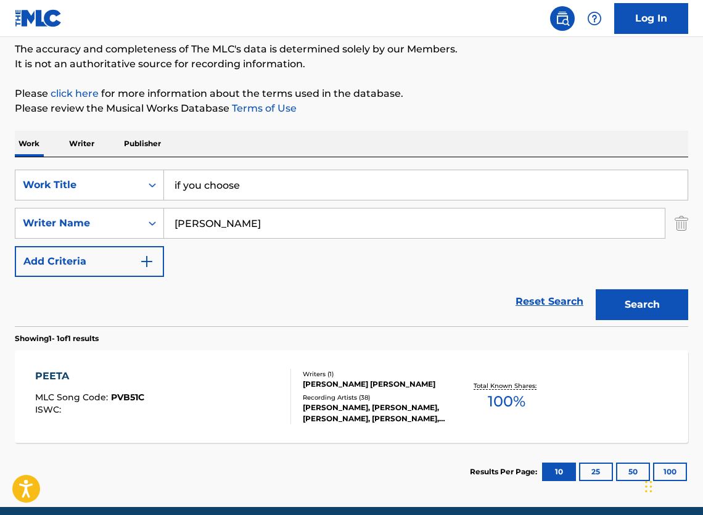
click at [643, 306] on button "Search" at bounding box center [642, 304] width 92 height 31
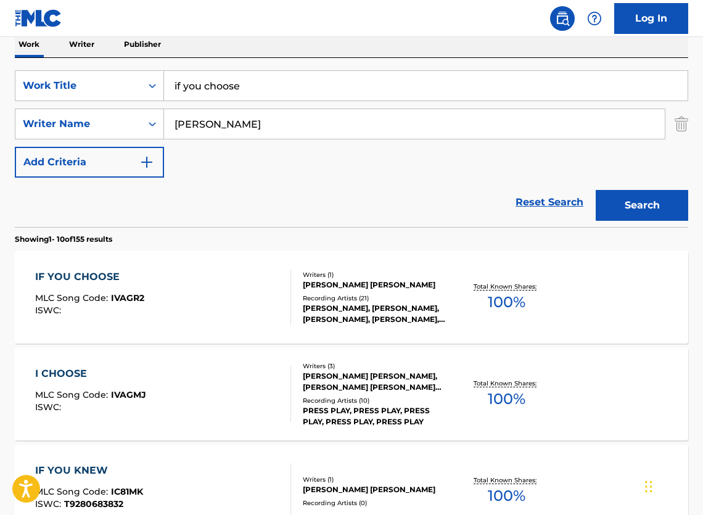
scroll to position [274, 0]
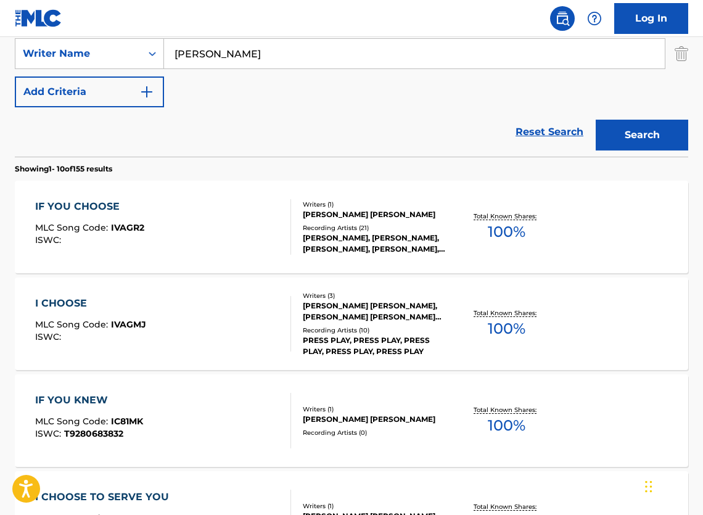
click at [291, 232] on div "Writers ( 1 ) [PERSON_NAME] [PERSON_NAME] Recording Artists ( 21 ) [PERSON_NAME…" at bounding box center [371, 227] width 160 height 55
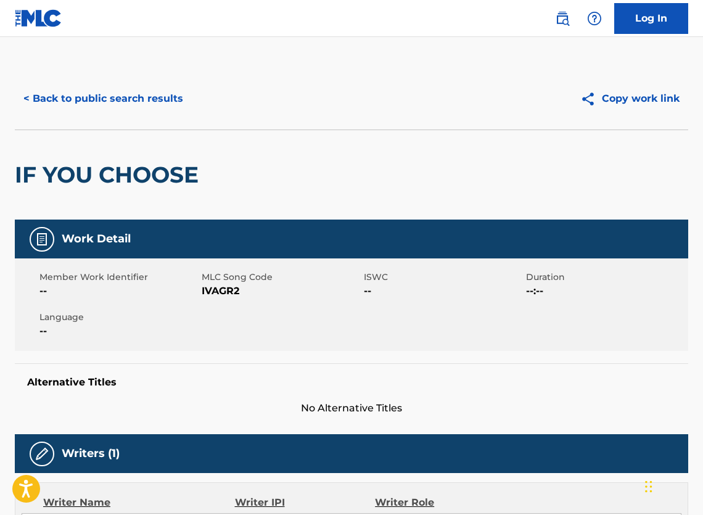
click at [216, 298] on span "IVAGR2" at bounding box center [281, 291] width 159 height 15
copy span "IVAGR2"
